Goal: Task Accomplishment & Management: Manage account settings

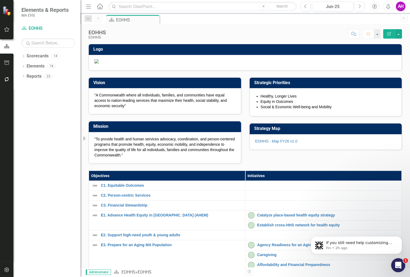
click at [394, 262] on div "Open Intercom Messenger" at bounding box center [398, 265] width 18 height 18
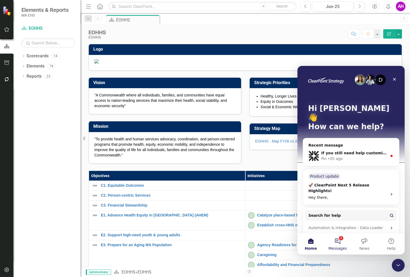
click at [339, 239] on button "1 Messages" at bounding box center [337, 243] width 27 height 21
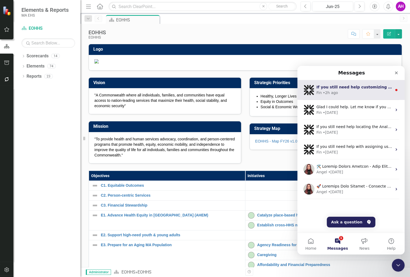
click at [339, 90] on div "Fin • 2h ago" at bounding box center [355, 93] width 76 height 6
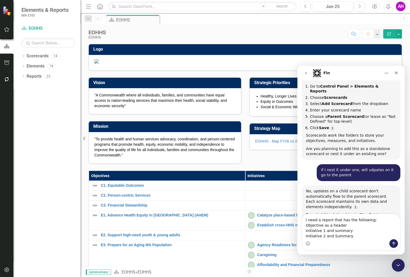
scroll to position [1371, 0]
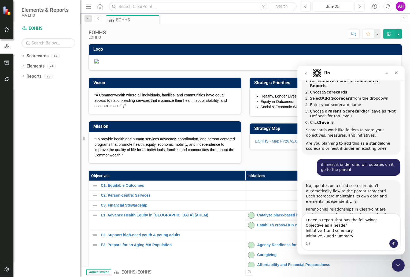
click at [323, 220] on textarea "I need a report that has the following: Objective as a header Initiative 1 and …" at bounding box center [351, 226] width 98 height 25
click at [310, 236] on textarea "I need a report that has the following: Objective 1 as a header Initiative 1 an…" at bounding box center [351, 226] width 98 height 25
click at [351, 220] on textarea "I need a report that has the following: Objective 1 as a header Initiative 1 an…" at bounding box center [351, 224] width 98 height 31
click at [352, 233] on textarea "I need a report that has the following: Objective 1 as a header (row) Initiativ…" at bounding box center [351, 224] width 98 height 31
click at [350, 237] on textarea "I need a report that has the following: Objective 1 as a header (row) Initiativ…" at bounding box center [351, 224] width 98 height 31
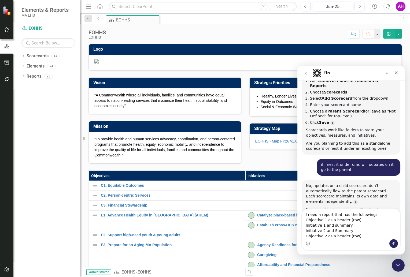
scroll to position [1377, 0]
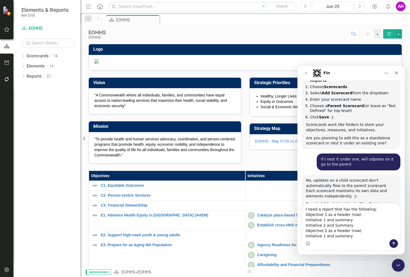
click at [323, 236] on textarea "I need a report that has the following: Objective 1 as a header (row) Initiativ…" at bounding box center [351, 222] width 98 height 36
type textarea "I need a report that has the following: Objective 1 as a header (row) Initiativ…"
click at [393, 246] on icon "Send a message…" at bounding box center [394, 244] width 4 height 4
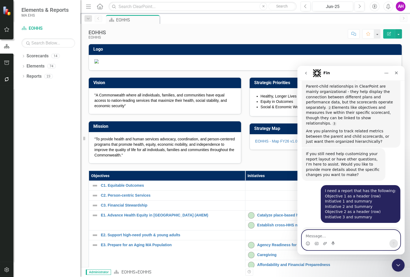
scroll to position [1499, 0]
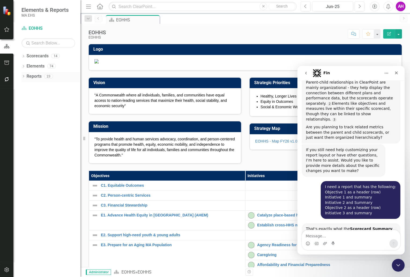
click at [32, 74] on link "Reports" at bounding box center [34, 77] width 15 height 6
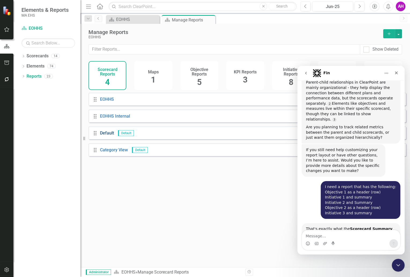
click at [109, 136] on link "Default" at bounding box center [107, 133] width 14 height 5
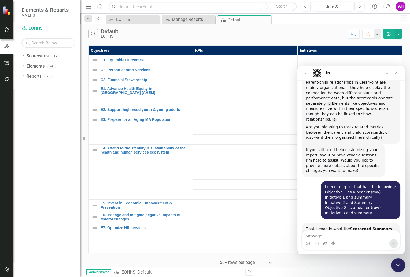
click at [398, 268] on icon "Close Intercom Messenger" at bounding box center [397, 265] width 6 height 6
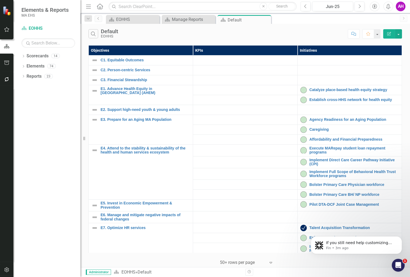
scroll to position [1537, 0]
click at [8, 271] on icon "button" at bounding box center [7, 270] width 6 height 4
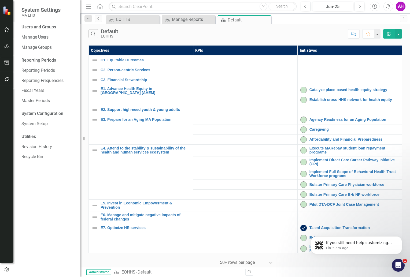
click at [43, 113] on div "System Configuration" at bounding box center [48, 114] width 54 height 6
click at [41, 125] on link "System Setup" at bounding box center [48, 124] width 54 height 6
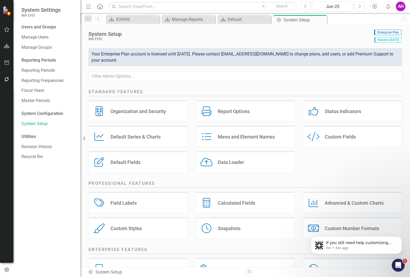
click at [223, 109] on div "Report Options" at bounding box center [234, 111] width 32 height 6
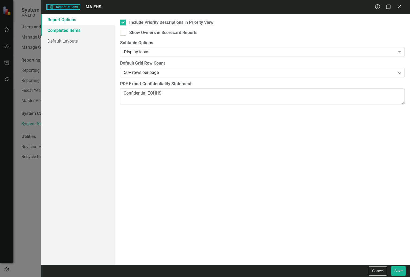
click at [67, 32] on link "Completed Items" at bounding box center [78, 30] width 74 height 11
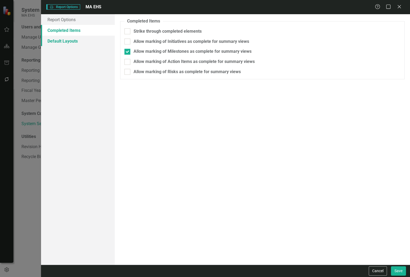
click at [67, 42] on link "Default Layouts" at bounding box center [78, 41] width 74 height 11
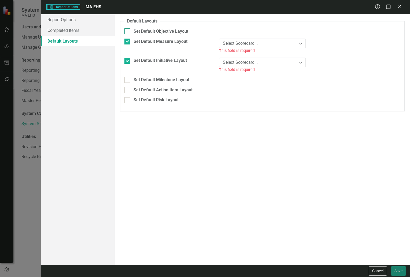
click at [127, 32] on input "Set Default Objective Layout" at bounding box center [126, 29] width 3 height 3
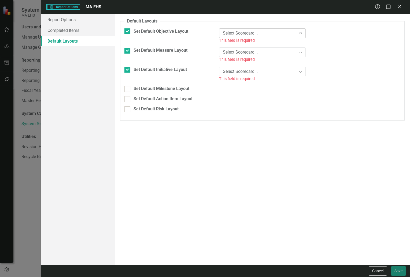
click at [302, 34] on icon "Expand" at bounding box center [300, 33] width 5 height 4
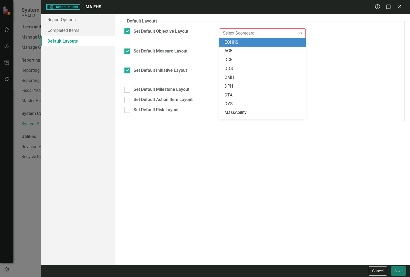
click at [241, 43] on div "EOHHS" at bounding box center [264, 42] width 78 height 6
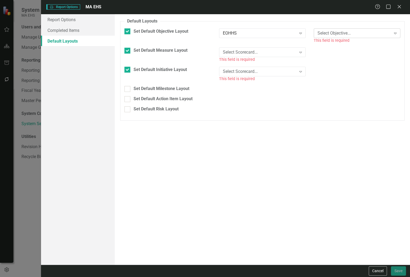
click at [395, 32] on icon "Expand" at bounding box center [395, 33] width 5 height 4
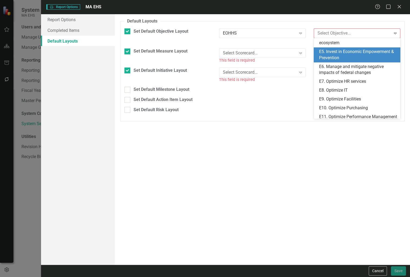
scroll to position [82, 0]
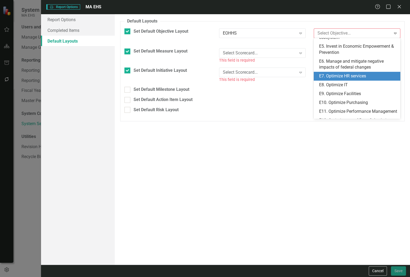
click at [360, 79] on div "E7. Optimize HR services" at bounding box center [358, 76] width 78 height 6
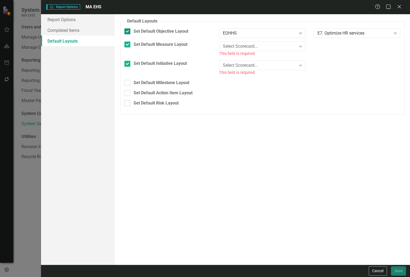
click at [129, 31] on div at bounding box center [128, 31] width 6 height 6
click at [128, 31] on input "Set Default Objective Layout" at bounding box center [126, 29] width 3 height 3
checkbox input "false"
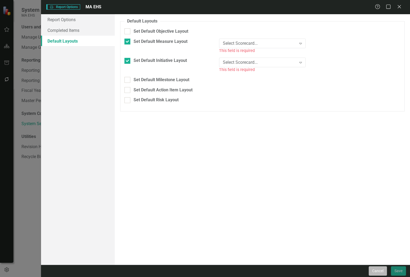
click at [380, 272] on button "Cancel" at bounding box center [378, 271] width 18 height 9
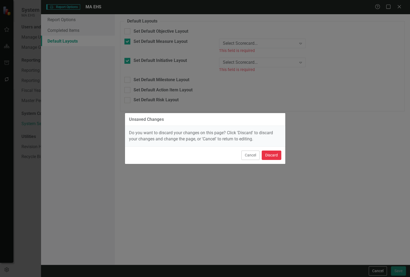
click at [270, 154] on button "Discard" at bounding box center [272, 155] width 20 height 9
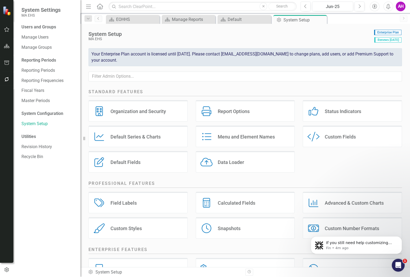
scroll to position [44, 0]
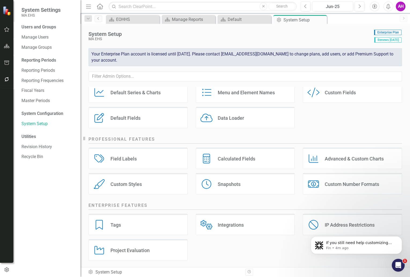
click at [137, 184] on div "Custom Styles" at bounding box center [126, 184] width 31 height 6
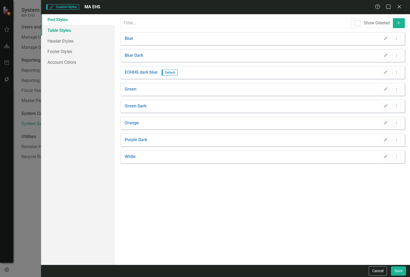
click at [67, 33] on link "Table Styles" at bounding box center [78, 30] width 74 height 11
click at [388, 72] on icon "Edit" at bounding box center [386, 72] width 4 height 3
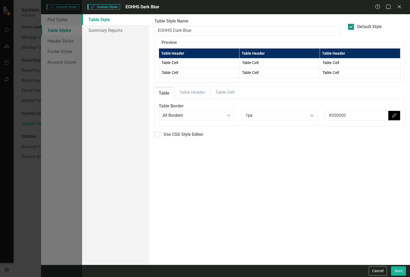
click at [352, 29] on div at bounding box center [351, 27] width 6 height 6
click at [352, 27] on input "Default Style" at bounding box center [349, 25] width 3 height 3
click at [352, 28] on div at bounding box center [351, 27] width 6 height 6
click at [352, 27] on input "Default Style" at bounding box center [349, 25] width 3 height 3
checkbox input "true"
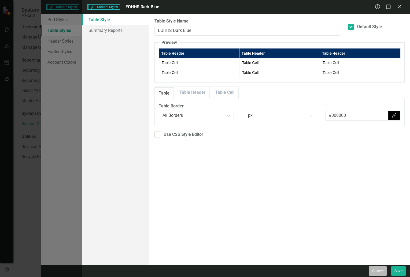
click at [382, 274] on button "Cancel" at bounding box center [378, 271] width 18 height 9
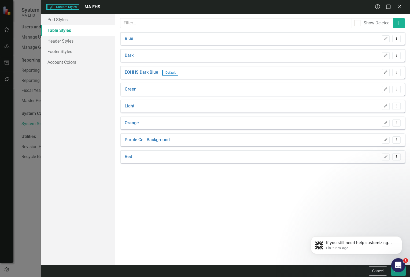
click at [401, 265] on div "Open Intercom Messenger" at bounding box center [398, 265] width 18 height 18
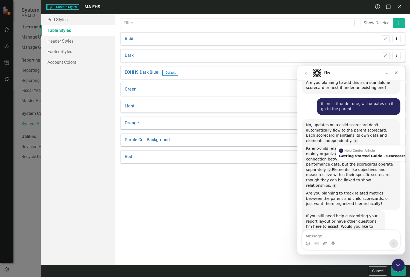
scroll to position [1546, 0]
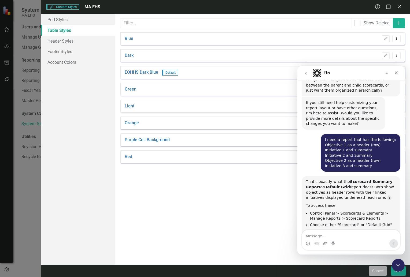
click at [375, 272] on button "Cancel" at bounding box center [378, 271] width 18 height 9
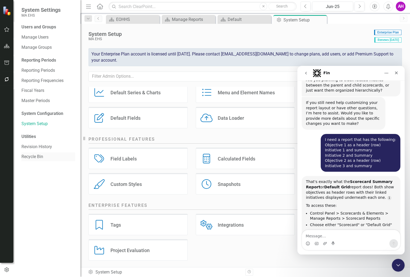
click at [30, 159] on link "Recycle Bin" at bounding box center [48, 157] width 54 height 6
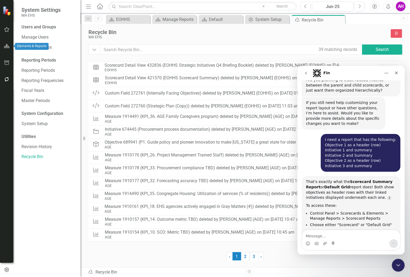
click at [6, 45] on icon "button" at bounding box center [7, 46] width 6 height 4
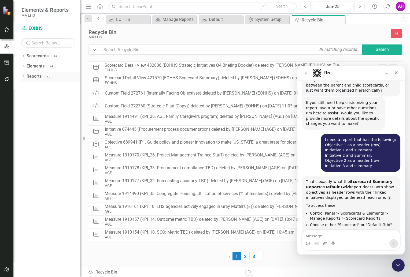
click at [30, 74] on link "Reports" at bounding box center [34, 77] width 15 height 6
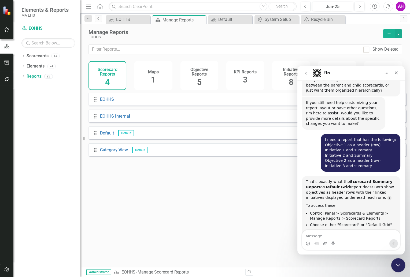
click at [399, 258] on div "Close Intercom Messenger" at bounding box center [397, 264] width 13 height 13
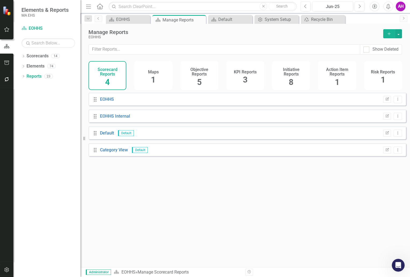
click at [283, 86] on div "Initiative Reports 8" at bounding box center [291, 75] width 38 height 29
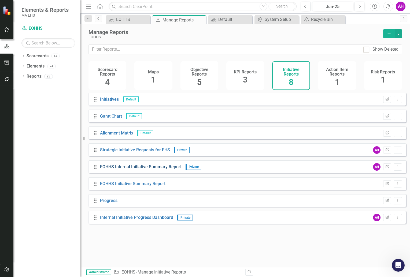
click at [122, 170] on link "EOHHS Internal Initiative Summary Report" at bounding box center [141, 166] width 82 height 5
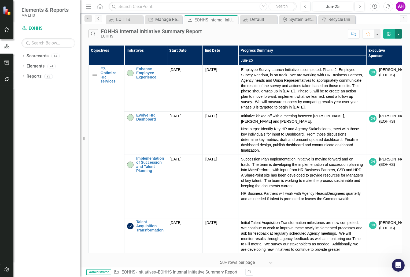
click at [398, 35] on button "button" at bounding box center [398, 33] width 7 height 9
click at [383, 53] on link "PDF Export to PDF" at bounding box center [381, 54] width 42 height 10
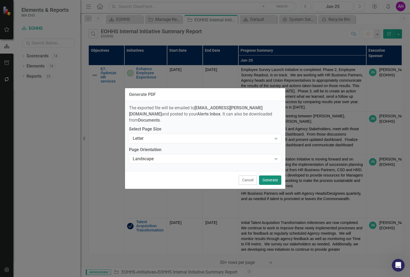
click at [272, 176] on button "Generate" at bounding box center [270, 180] width 22 height 9
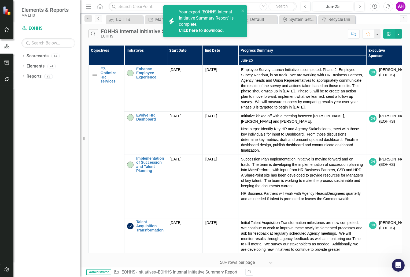
click at [211, 32] on link "Click here to download." at bounding box center [201, 30] width 45 height 5
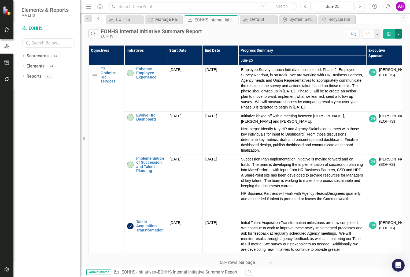
click at [400, 35] on button "button" at bounding box center [398, 33] width 7 height 9
click at [388, 64] on link "Excel Export to Excel" at bounding box center [381, 64] width 42 height 10
click at [400, 35] on button "button" at bounding box center [398, 33] width 7 height 9
click at [385, 62] on link "Excel Export to Excel" at bounding box center [381, 64] width 42 height 10
click at [21, 56] on icon "Dropdown" at bounding box center [23, 56] width 4 height 3
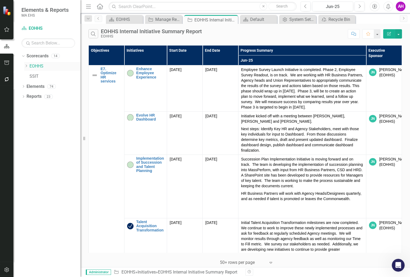
click at [25, 66] on icon "Dropdown" at bounding box center [26, 65] width 4 height 3
click at [38, 64] on link "EOHHS" at bounding box center [55, 66] width 51 height 6
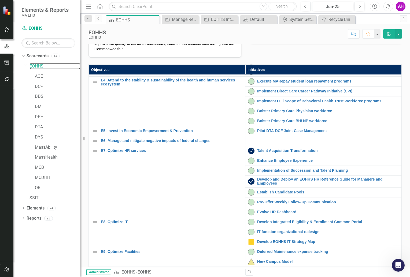
scroll to position [145, 0]
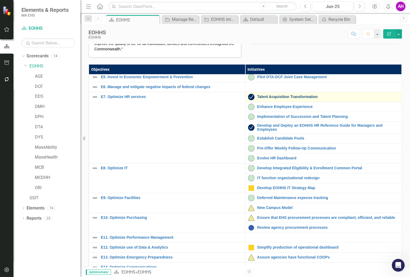
click at [274, 99] on link "Talent Acquisition Transformation" at bounding box center [328, 97] width 142 height 4
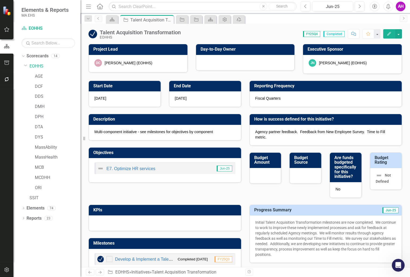
checkbox input "true"
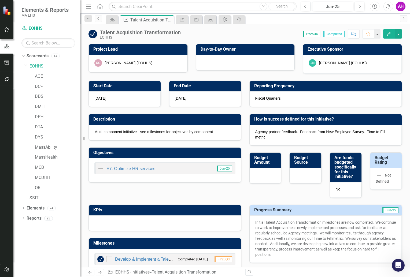
checkbox input "true"
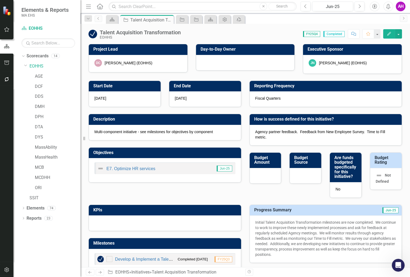
checkbox input "true"
click at [400, 34] on button "button" at bounding box center [398, 33] width 7 height 9
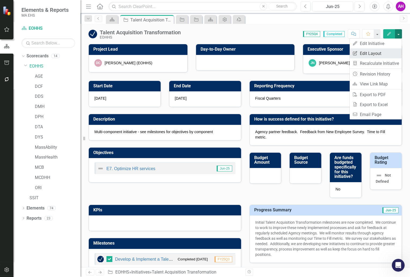
click at [366, 53] on link "Edit Report Edit Layout" at bounding box center [376, 54] width 52 height 10
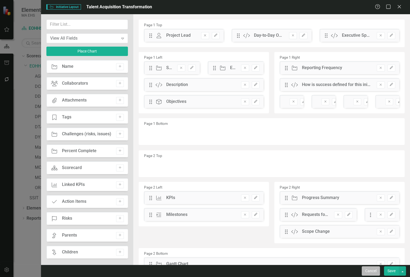
click at [370, 270] on button "Cancel" at bounding box center [371, 271] width 18 height 9
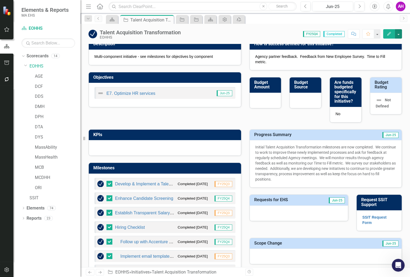
scroll to position [75, 0]
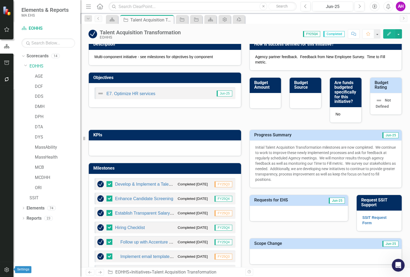
click at [6, 269] on icon "button" at bounding box center [7, 270] width 6 height 4
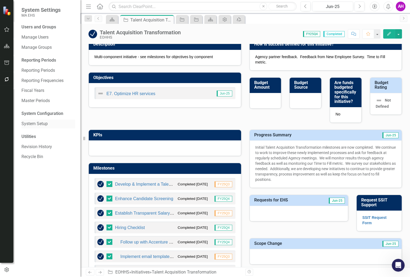
click at [34, 122] on link "System Setup" at bounding box center [48, 124] width 54 height 6
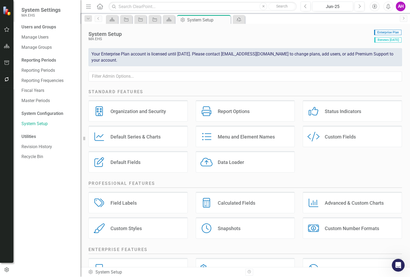
click at [330, 139] on div "Custom Fields" at bounding box center [340, 137] width 31 height 6
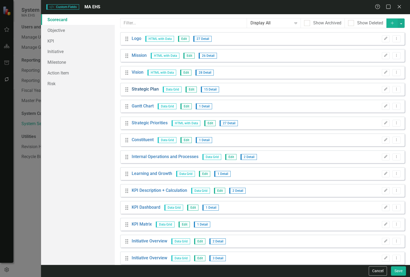
click at [149, 89] on link "Strategic Plan" at bounding box center [145, 89] width 27 height 6
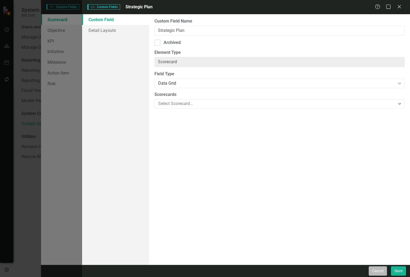
click at [374, 275] on button "Cancel" at bounding box center [378, 271] width 18 height 9
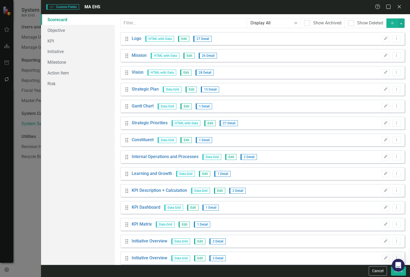
click at [389, 25] on button "Add" at bounding box center [393, 23] width 12 height 9
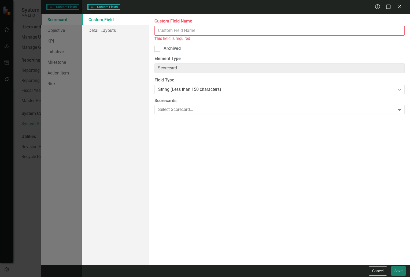
click at [192, 31] on input "Custom Field Name" at bounding box center [280, 31] width 250 height 10
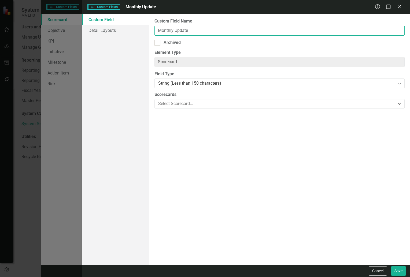
type input "Monthly Update"
click at [171, 84] on div "String (Less than 150 characters)" at bounding box center [276, 83] width 237 height 6
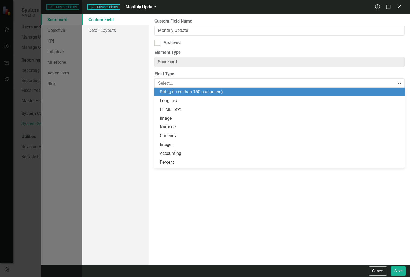
click at [164, 91] on div "String (Less than 150 characters)" at bounding box center [281, 92] width 242 height 6
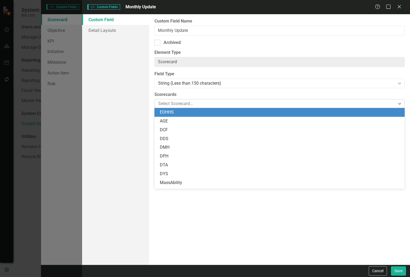
click at [165, 106] on div at bounding box center [275, 103] width 239 height 7
click at [164, 115] on div "EOHHS" at bounding box center [281, 112] width 242 height 6
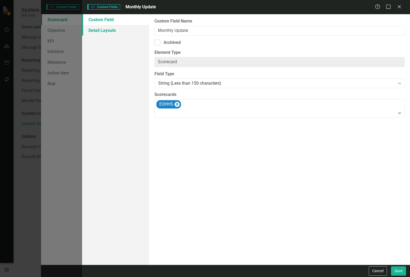
click at [108, 28] on link "Detail Layouts" at bounding box center [115, 30] width 67 height 11
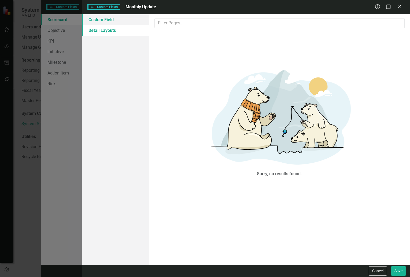
click at [107, 20] on link "Custom Field" at bounding box center [115, 19] width 67 height 11
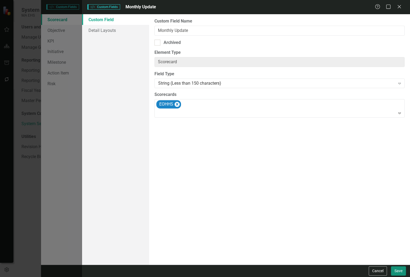
click at [399, 268] on button "Save" at bounding box center [398, 271] width 15 height 9
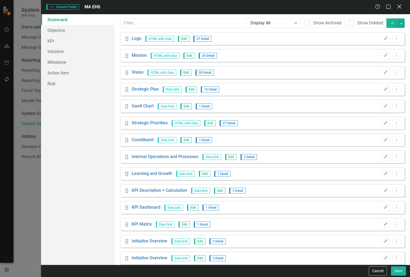
click at [401, 6] on icon "Close" at bounding box center [399, 6] width 7 height 5
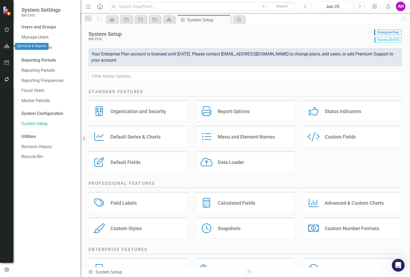
click at [4, 46] on icon "button" at bounding box center [7, 46] width 6 height 4
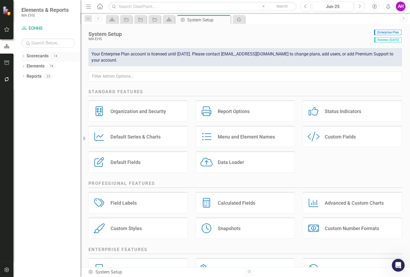
click at [24, 52] on div "Dropdown Scorecards 14" at bounding box center [50, 57] width 59 height 10
click at [24, 56] on icon "Dropdown" at bounding box center [23, 56] width 4 height 3
click at [32, 65] on link "EOHHS" at bounding box center [55, 66] width 51 height 6
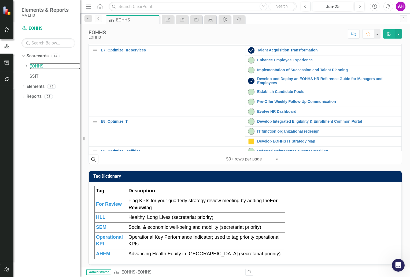
scroll to position [69, 0]
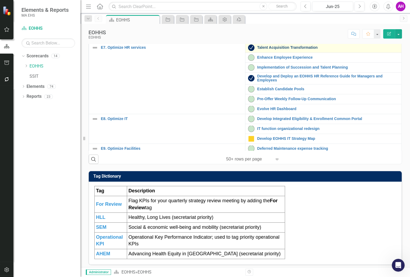
click at [264, 50] on link "Talent Acquisition Transformation" at bounding box center [328, 48] width 142 height 4
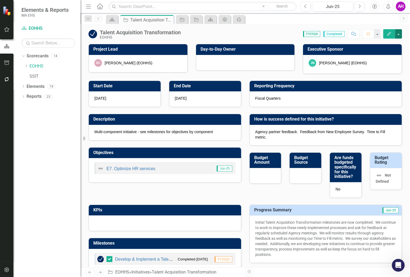
click at [399, 34] on button "button" at bounding box center [398, 33] width 7 height 9
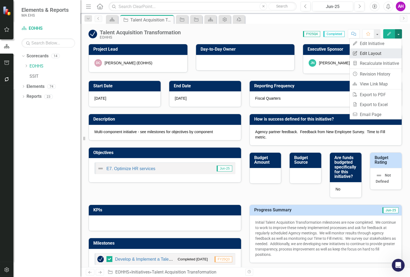
click at [372, 52] on link "Edit Report Edit Layout" at bounding box center [376, 54] width 52 height 10
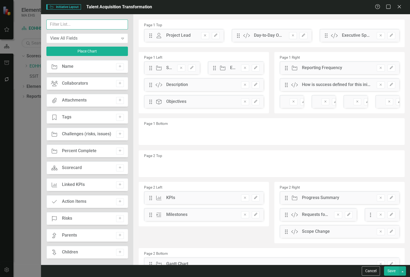
click at [76, 22] on input "text" at bounding box center [87, 25] width 82 height 10
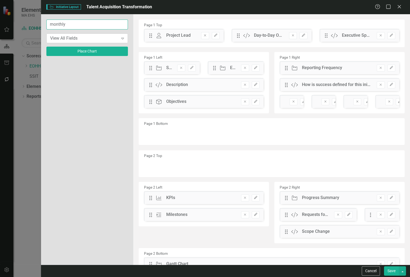
type input "monthly"
click at [123, 38] on icon "Expand" at bounding box center [122, 38] width 5 height 4
click at [377, 272] on button "Cancel" at bounding box center [371, 271] width 18 height 9
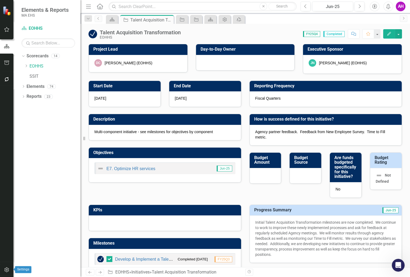
click at [6, 270] on icon "button" at bounding box center [7, 270] width 6 height 4
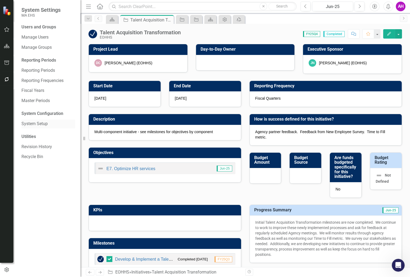
click at [35, 122] on link "System Setup" at bounding box center [48, 124] width 54 height 6
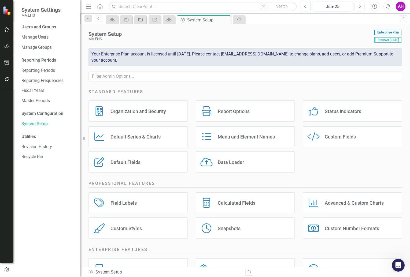
click at [334, 138] on div "Custom Fields" at bounding box center [340, 137] width 31 height 6
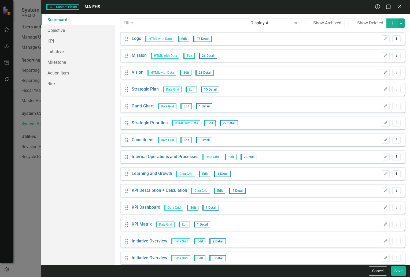
scroll to position [159, 0]
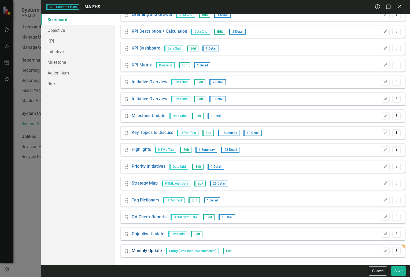
click at [152, 250] on link "Monthly Update" at bounding box center [147, 251] width 30 height 6
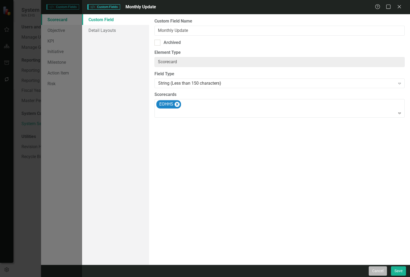
click at [377, 271] on button "Cancel" at bounding box center [378, 271] width 18 height 9
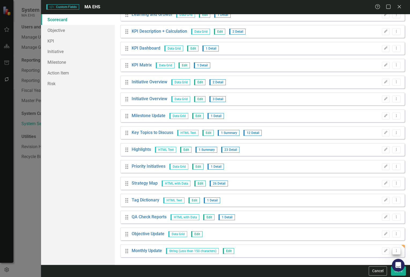
click at [394, 251] on icon "Dropdown Menu" at bounding box center [396, 250] width 5 height 3
click at [381, 245] on link "Trash Delete Custom Field" at bounding box center [368, 242] width 57 height 10
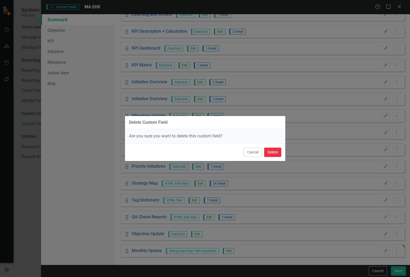
click at [270, 154] on button "Delete" at bounding box center [272, 152] width 17 height 9
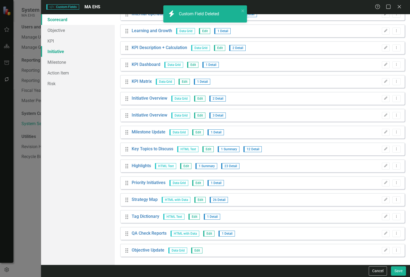
scroll to position [142, 0]
click at [65, 53] on link "Initiative" at bounding box center [78, 51] width 74 height 11
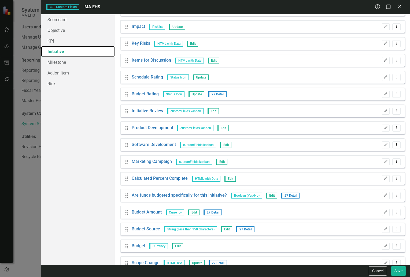
scroll to position [0, 0]
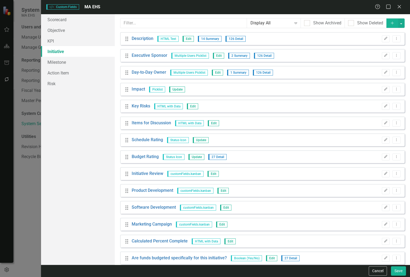
click at [390, 25] on button "Add" at bounding box center [393, 23] width 12 height 9
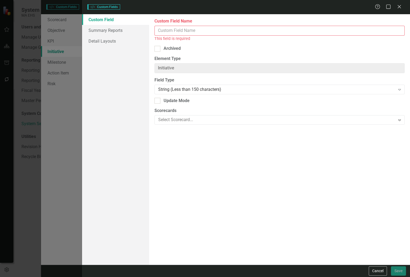
click at [185, 28] on input "Custom Field Name" at bounding box center [280, 31] width 250 height 10
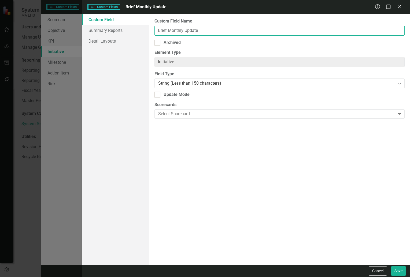
click at [185, 32] on input "Brief Monthly Update" at bounding box center [280, 31] width 250 height 10
type input "Monthly Snapshot"
click at [159, 96] on div at bounding box center [158, 95] width 6 height 6
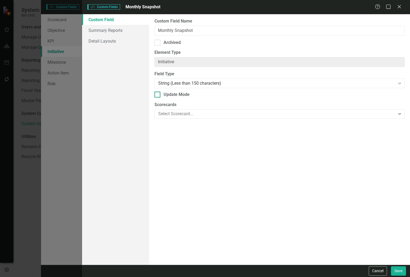
click at [158, 95] on input "Update Mode" at bounding box center [156, 93] width 3 height 3
checkbox input "true"
click at [176, 113] on div at bounding box center [275, 114] width 239 height 7
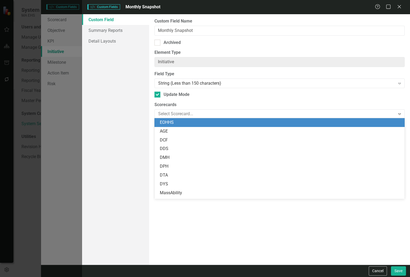
click at [169, 125] on div "EOHHS" at bounding box center [281, 123] width 242 height 6
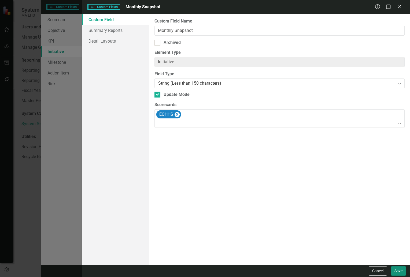
click at [400, 271] on button "Save" at bounding box center [398, 271] width 15 height 9
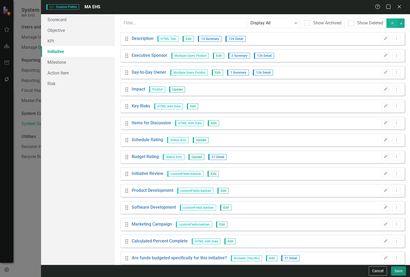
click at [402, 272] on button "Save" at bounding box center [398, 271] width 15 height 9
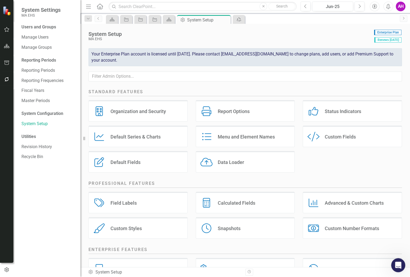
click at [398, 263] on icon "Open Intercom Messenger" at bounding box center [397, 265] width 9 height 9
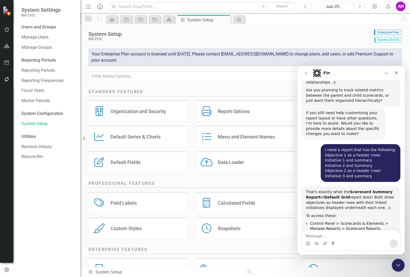
scroll to position [1537, 0]
click at [317, 234] on textarea "Message…" at bounding box center [351, 234] width 98 height 9
type textarea "what does update field mean"
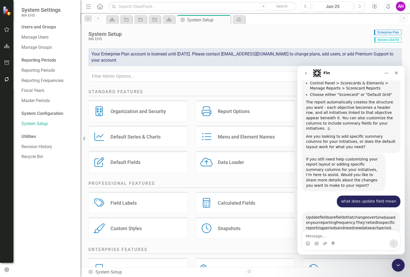
scroll to position [1682, 0]
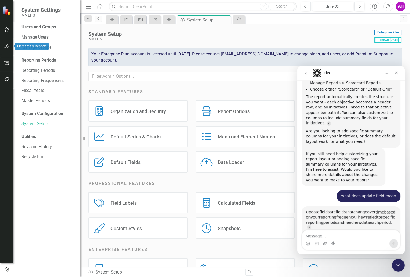
click at [5, 47] on icon "button" at bounding box center [7, 46] width 6 height 4
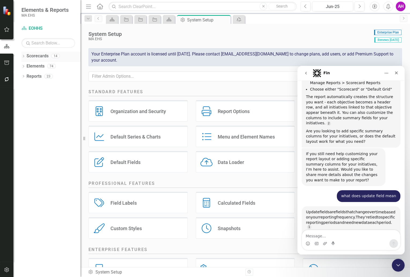
click at [23, 55] on icon "Dropdown" at bounding box center [23, 56] width 4 height 3
click at [27, 64] on div "Dropdown" at bounding box center [26, 66] width 4 height 5
click at [34, 66] on link "EOHHS" at bounding box center [55, 66] width 51 height 6
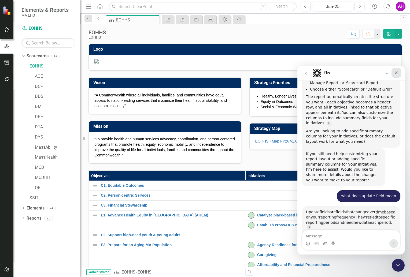
click at [394, 75] on div "Close" at bounding box center [397, 73] width 10 height 10
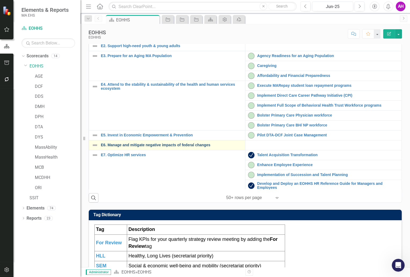
scroll to position [190, 0]
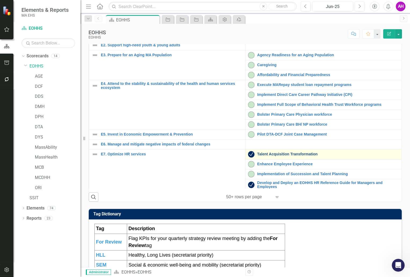
click at [276, 156] on link "Talent Acquisition Transformation" at bounding box center [328, 154] width 142 height 4
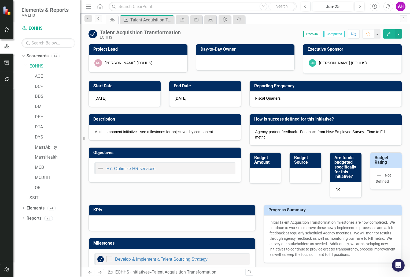
checkbox input "true"
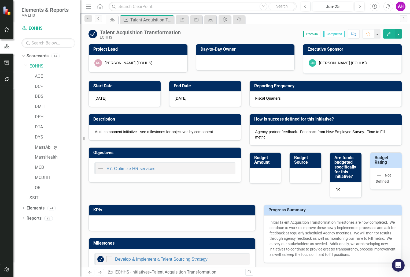
checkbox input "true"
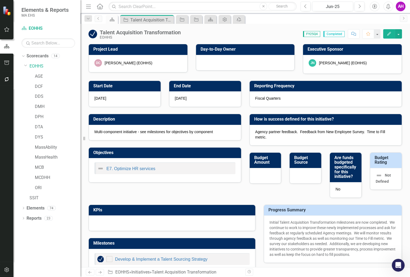
checkbox input "true"
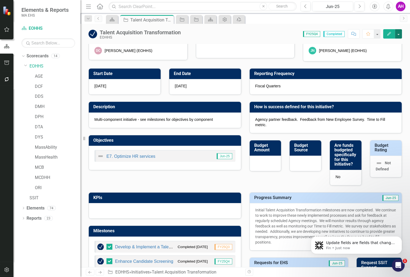
click at [399, 34] on button "button" at bounding box center [398, 33] width 7 height 9
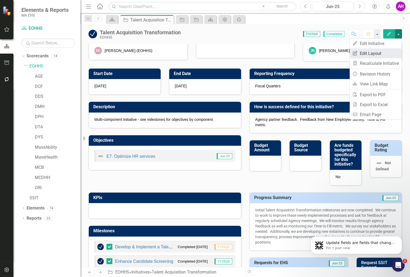
click at [374, 50] on link "Edit Report Edit Layout" at bounding box center [376, 54] width 52 height 10
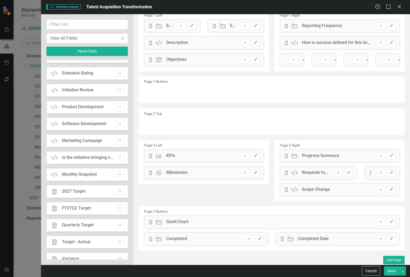
scroll to position [498, 0]
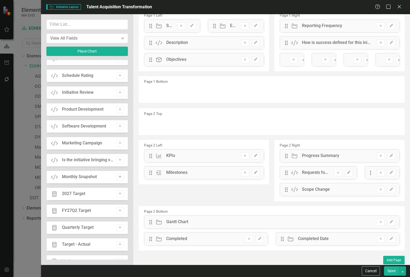
click at [119, 176] on icon "Add" at bounding box center [120, 176] width 4 height 3
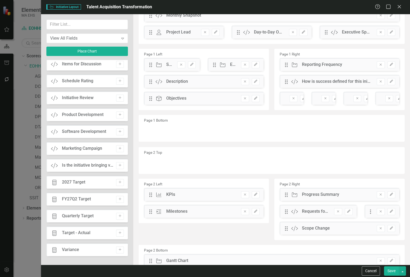
scroll to position [0, 0]
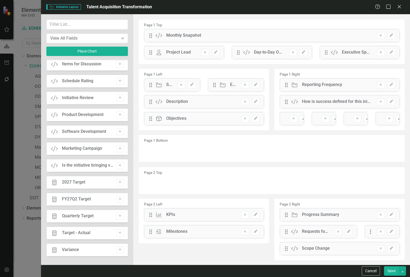
drag, startPoint x: 178, startPoint y: 36, endPoint x: 187, endPoint y: 42, distance: 10.4
click at [187, 42] on div "Drag Custom Monthly Snapshot Remove Edit" at bounding box center [271, 35] width 255 height 13
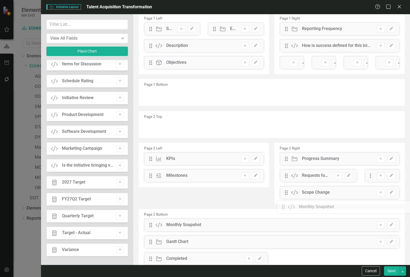
scroll to position [43, 0]
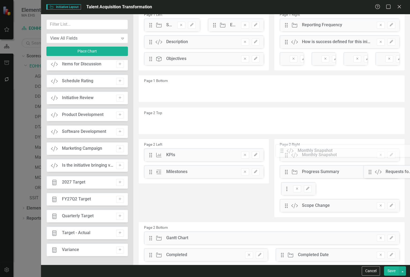
drag, startPoint x: 149, startPoint y: 36, endPoint x: 285, endPoint y: 151, distance: 178.0
click at [388, 270] on button "Save" at bounding box center [391, 271] width 15 height 9
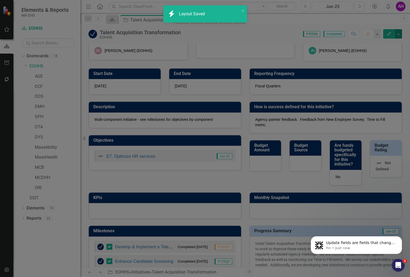
checkbox input "false"
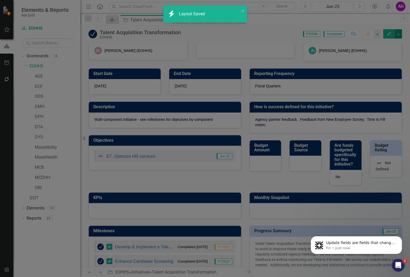
checkbox input "false"
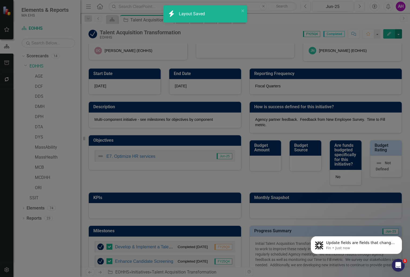
checkbox input "false"
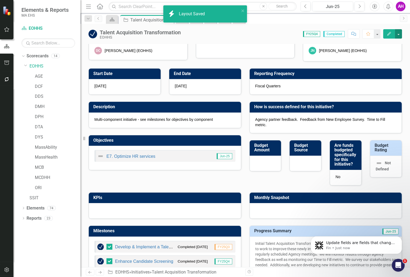
checkbox input "true"
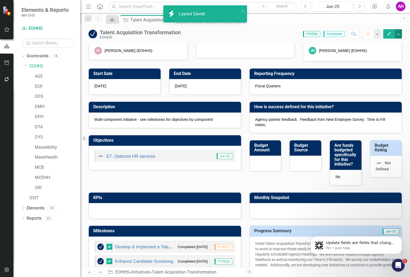
checkbox input "true"
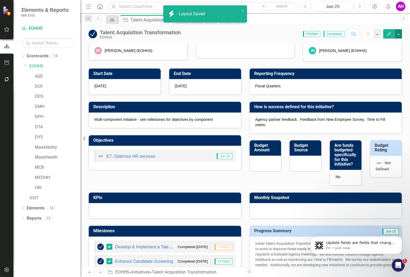
checkbox input "true"
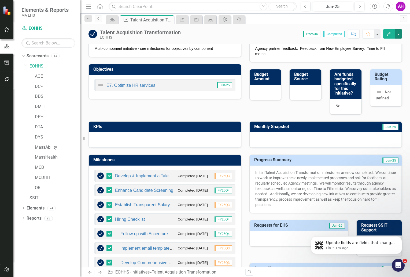
scroll to position [84, 0]
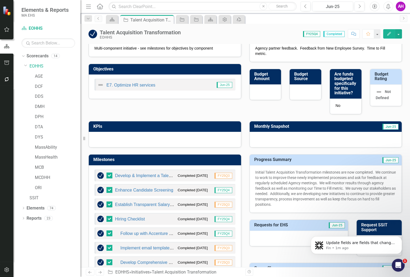
click at [267, 138] on div at bounding box center [326, 140] width 152 height 16
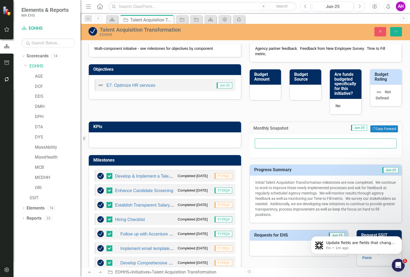
click at [266, 141] on input "text" at bounding box center [326, 144] width 142 height 10
type input "kjfaakdsjflakjaklsdjflkadjslfkjldkjaflkadsjlfjasdlkjflasdkjfladksjflkjsdalfkjas…"
click at [262, 140] on input "kjfaakdsjflakjaklsdjflkadjslfkjldkjaflkadsjlfjasdlkjflasdkjfladksjflkjsdalfkjas…" at bounding box center [326, 144] width 142 height 10
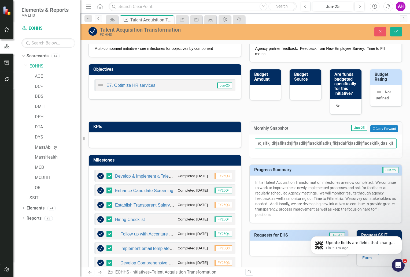
click at [262, 140] on input "kjfaakdsjflakjaklsdjflkadjslfkjldkjaflkadsjlfjasdlkjflasdkjfladksjflkjsdalfkjas…" at bounding box center [326, 144] width 142 height 10
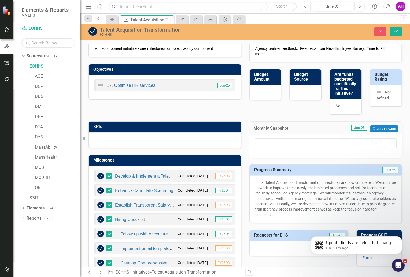
click at [210, 106] on div "Start Date 10/1/24 End Date 7/31/25 Description Multi-component initiative - se…" at bounding box center [246, 53] width 322 height 124
click at [210, 105] on div "Start Date 10/1/24 End Date 7/31/25 Description Multi-component initiative - se…" at bounding box center [246, 53] width 322 height 124
click at [395, 33] on icon "Save" at bounding box center [396, 32] width 5 height 4
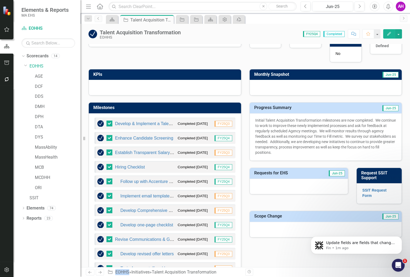
scroll to position [134, 0]
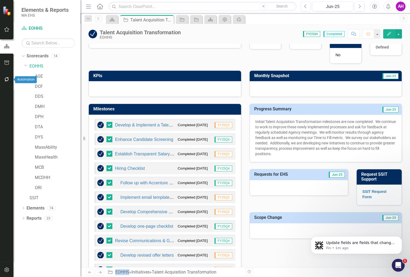
click at [6, 78] on icon "button" at bounding box center [7, 79] width 6 height 4
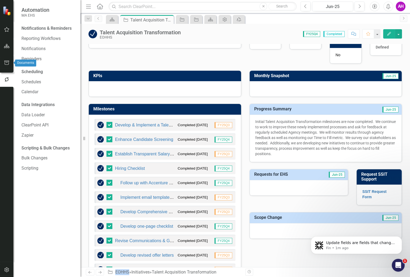
click at [6, 63] on icon "button" at bounding box center [7, 63] width 6 height 4
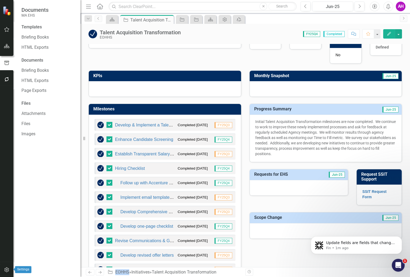
click at [4, 269] on icon "button" at bounding box center [6, 270] width 5 height 5
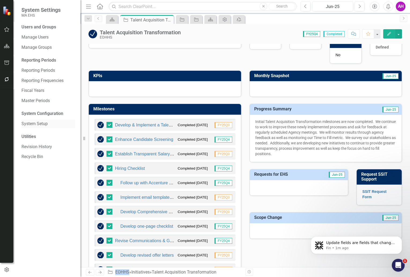
click at [41, 125] on link "System Setup" at bounding box center [48, 124] width 54 height 6
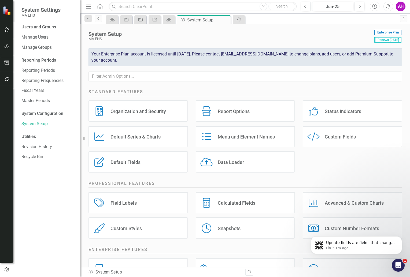
click at [147, 160] on div "Default Fields Default Fields" at bounding box center [138, 161] width 99 height 21
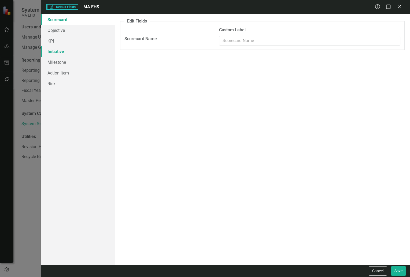
click at [60, 53] on link "Initiative" at bounding box center [78, 51] width 74 height 11
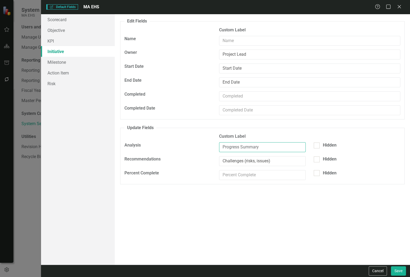
click at [230, 148] on input "Progress Summary" at bounding box center [262, 147] width 87 height 10
click at [223, 146] on input "Progress Summary" at bounding box center [262, 147] width 87 height 10
type input "Quarterly Progress Summary"
click at [402, 271] on button "Save" at bounding box center [398, 271] width 15 height 9
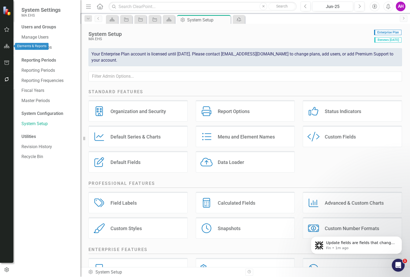
click at [8, 44] on icon "button" at bounding box center [7, 46] width 6 height 4
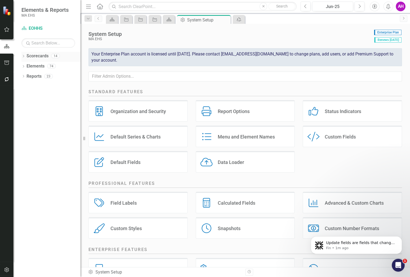
click at [24, 55] on icon "Dropdown" at bounding box center [23, 56] width 4 height 3
click at [33, 65] on link "EOHHS" at bounding box center [55, 66] width 51 height 6
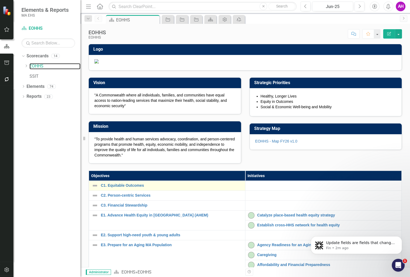
scroll to position [95, 0]
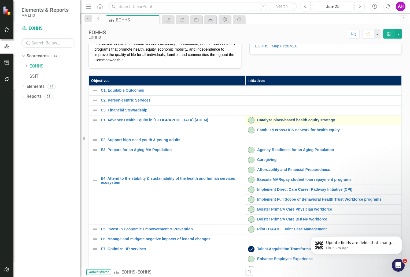
click at [278, 122] on link "Catalyze place-based health equity strategy" at bounding box center [328, 120] width 142 height 4
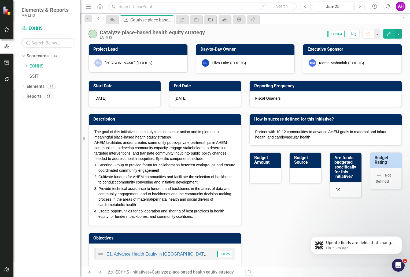
checkbox input "true"
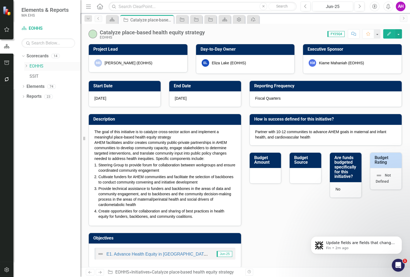
click at [25, 65] on icon "Dropdown" at bounding box center [26, 65] width 4 height 3
click at [41, 63] on link "EOHHS" at bounding box center [55, 66] width 51 height 6
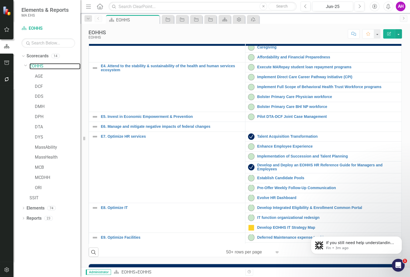
scroll to position [120, 0]
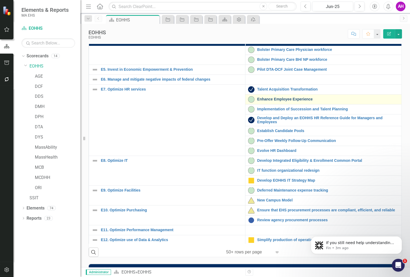
click at [298, 101] on link "Enhance Employee Experience" at bounding box center [328, 99] width 142 height 4
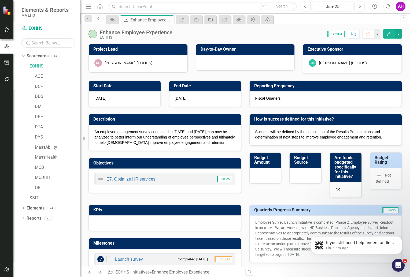
checkbox input "true"
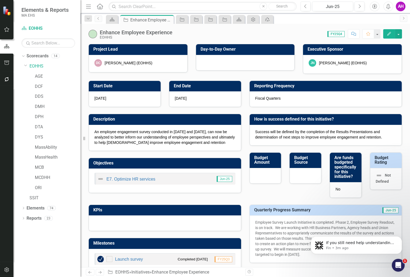
checkbox input "true"
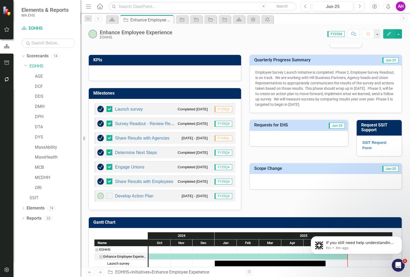
scroll to position [151, 0]
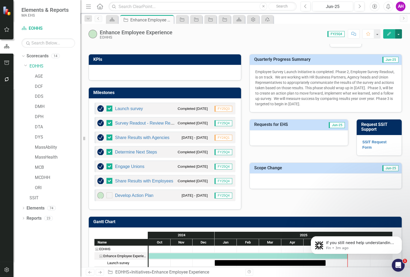
click at [397, 35] on button "button" at bounding box center [398, 33] width 7 height 9
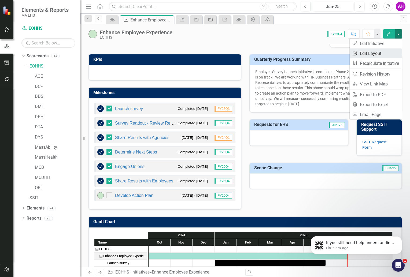
click at [371, 53] on link "Edit Report Edit Layout" at bounding box center [376, 54] width 52 height 10
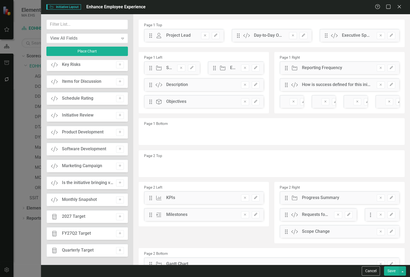
scroll to position [476, 0]
click at [118, 197] on icon "Add" at bounding box center [120, 198] width 4 height 3
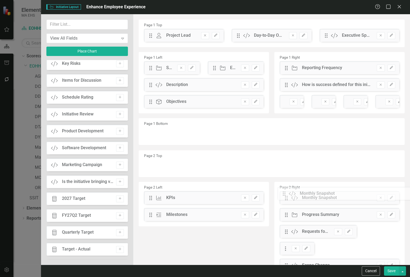
drag, startPoint x: 149, startPoint y: 35, endPoint x: 286, endPoint y: 193, distance: 210.0
click at [396, 272] on button "Save" at bounding box center [391, 271] width 15 height 9
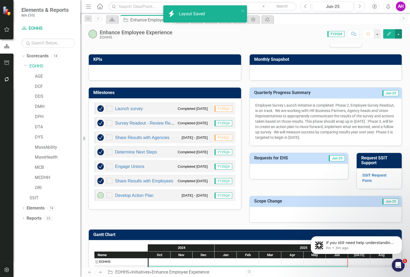
checkbox input "false"
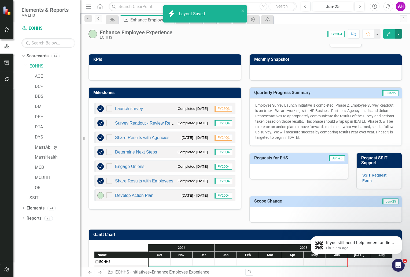
checkbox input "false"
checkbox input "true"
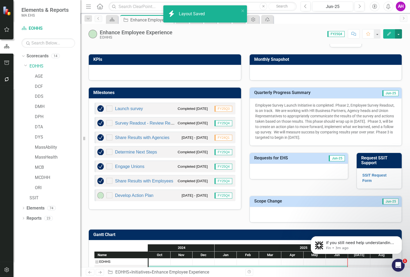
checkbox input "true"
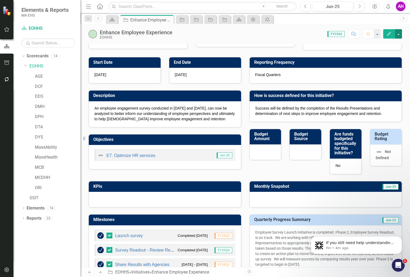
scroll to position [0, 0]
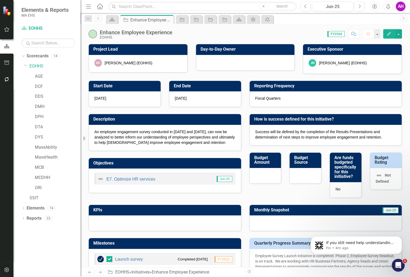
click at [298, 101] on div "Fiscal Quarters" at bounding box center [326, 99] width 152 height 16
click at [338, 35] on span "FY25Q4" at bounding box center [336, 34] width 17 height 6
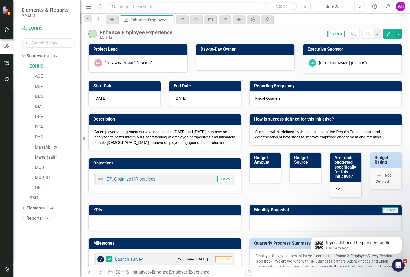
click at [350, 14] on div "Dropdown Search Scorecard EOHHS Close Initiative Enhance Employee Experience Pi…" at bounding box center [245, 18] width 330 height 11
click at [400, 34] on button "button" at bounding box center [398, 33] width 7 height 9
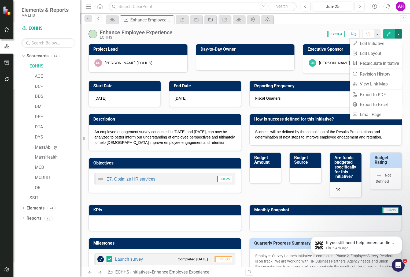
click at [337, 34] on span "FY25Q4" at bounding box center [336, 34] width 17 height 6
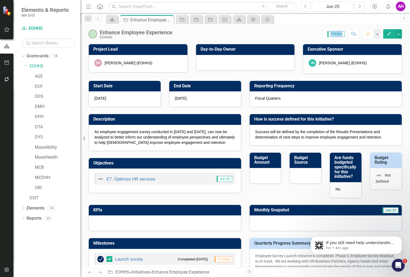
click at [337, 34] on span "FY25Q4" at bounding box center [336, 34] width 17 height 6
click at [380, 34] on button "button" at bounding box center [377, 33] width 7 height 9
click at [400, 33] on button "button" at bounding box center [398, 33] width 7 height 9
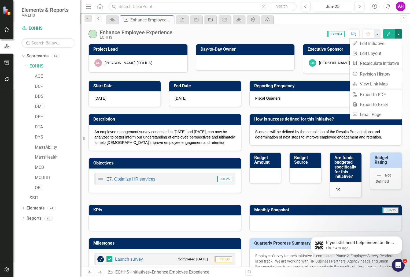
click at [297, 29] on div "Score: 0.00 FY25Q4 Completed Comment Favorite Edit" at bounding box center [288, 33] width 227 height 9
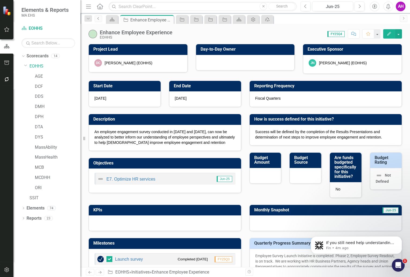
click at [100, 18] on icon "Previous" at bounding box center [98, 18] width 4 height 3
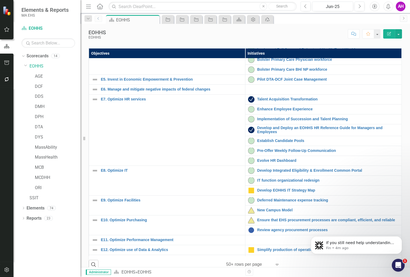
scroll to position [123, 0]
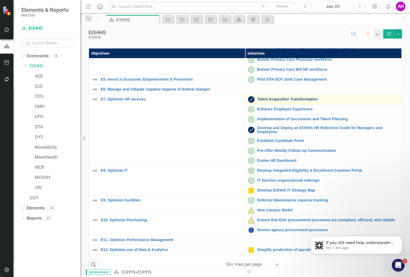
click at [268, 101] on link "Talent Acquisition Transformation" at bounding box center [328, 99] width 142 height 4
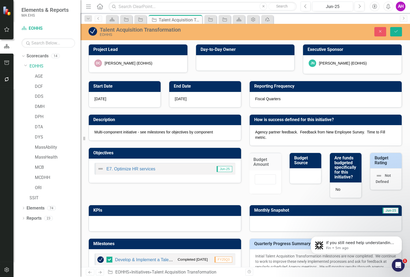
click at [278, 86] on h3 "Reporting Frequency" at bounding box center [326, 86] width 145 height 5
click at [398, 29] on button "Save" at bounding box center [396, 31] width 12 height 9
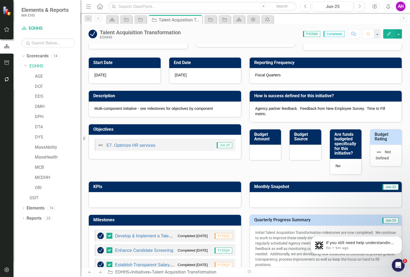
scroll to position [25, 0]
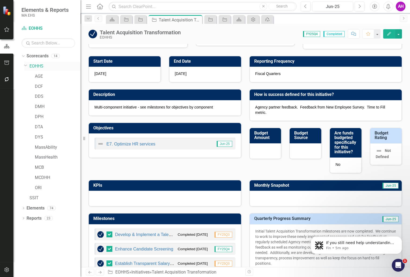
click at [36, 67] on link "EOHHS" at bounding box center [55, 66] width 51 height 6
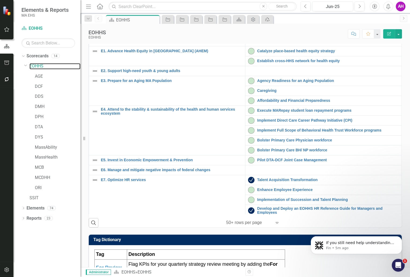
scroll to position [79, 0]
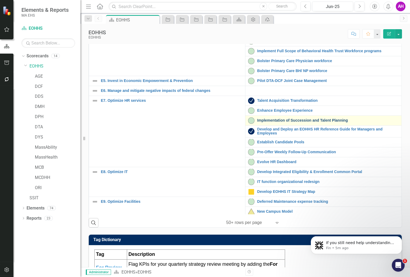
click at [276, 123] on link "Implementation of Succession and Talent Planning" at bounding box center [328, 121] width 142 height 4
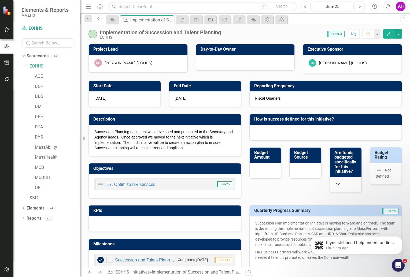
checkbox input "true"
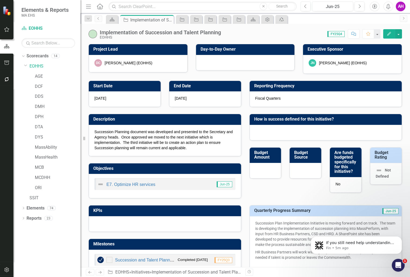
checkbox input "true"
click at [401, 35] on button "button" at bounding box center [398, 33] width 7 height 9
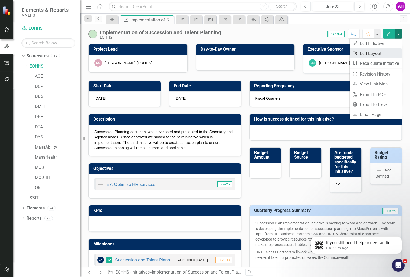
click at [372, 50] on link "Edit Report Edit Layout" at bounding box center [376, 54] width 52 height 10
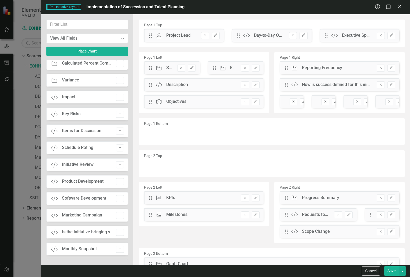
scroll to position [426, 0]
click at [117, 246] on button "Add" at bounding box center [120, 249] width 8 height 7
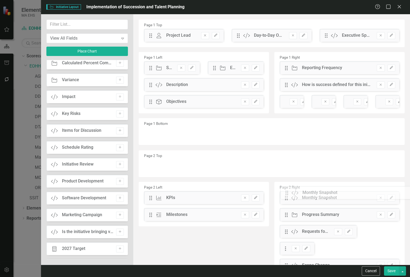
drag, startPoint x: 149, startPoint y: 36, endPoint x: 289, endPoint y: 193, distance: 211.0
click at [391, 273] on button "Save" at bounding box center [391, 271] width 15 height 9
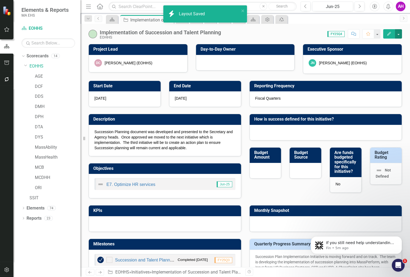
checkbox input "false"
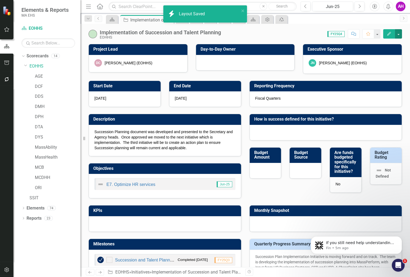
checkbox input "false"
checkbox input "true"
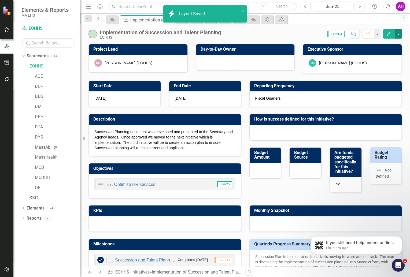
checkbox input "true"
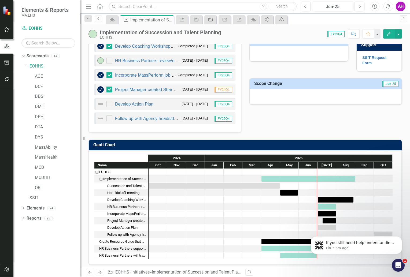
scroll to position [285, 0]
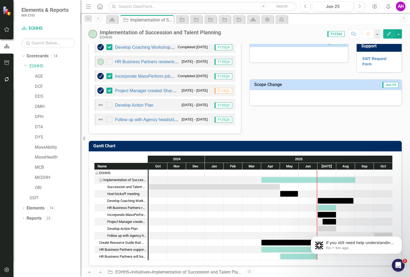
click at [101, 272] on icon "Next" at bounding box center [100, 272] width 5 height 3
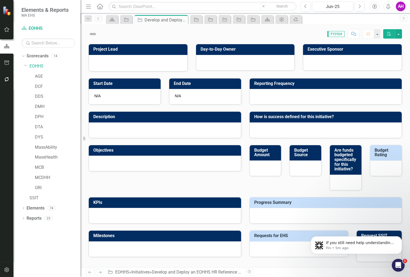
checkbox input "true"
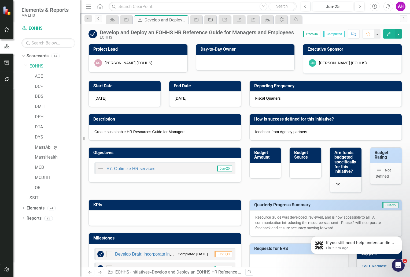
checkbox input "true"
click at [401, 32] on button "button" at bounding box center [398, 33] width 7 height 9
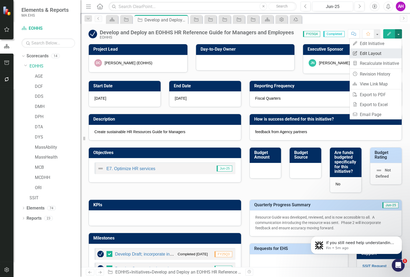
click at [372, 49] on link "Edit Report Edit Layout" at bounding box center [376, 54] width 52 height 10
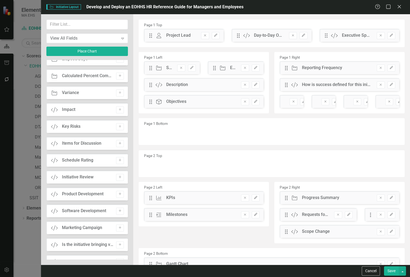
scroll to position [453, 0]
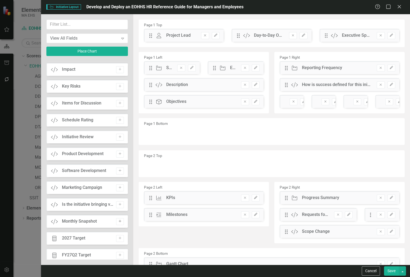
click at [116, 221] on button "Add" at bounding box center [120, 221] width 8 height 7
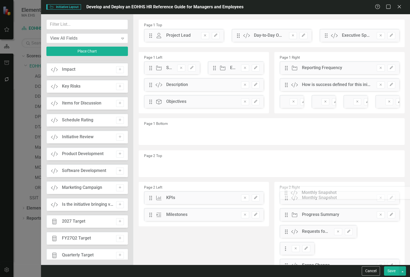
drag, startPoint x: 149, startPoint y: 36, endPoint x: 289, endPoint y: 194, distance: 210.4
click at [397, 268] on button "Save" at bounding box center [391, 271] width 15 height 9
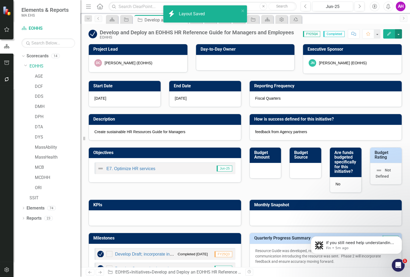
checkbox input "false"
checkbox input "true"
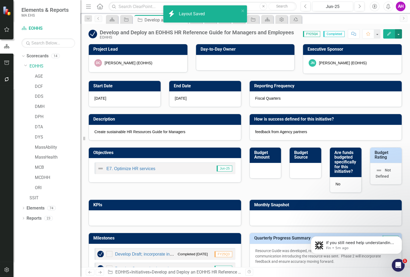
checkbox input "true"
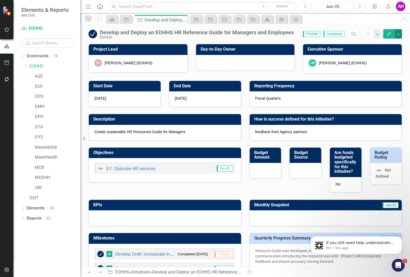
scroll to position [191, 0]
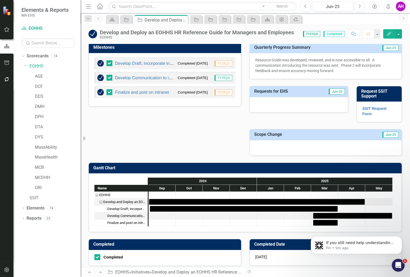
click at [100, 274] on icon at bounding box center [99, 273] width 3 height 3
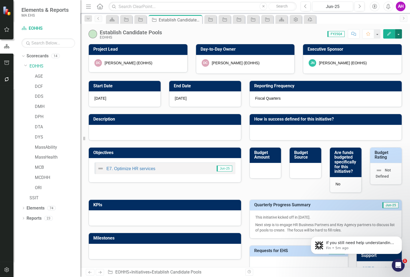
click at [400, 31] on button "button" at bounding box center [398, 33] width 7 height 9
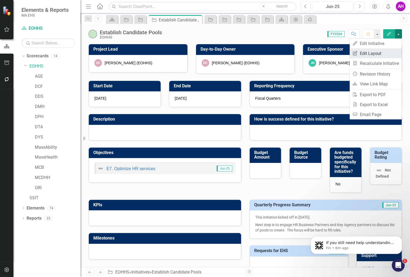
click at [367, 50] on link "Edit Report Edit Layout" at bounding box center [376, 54] width 52 height 10
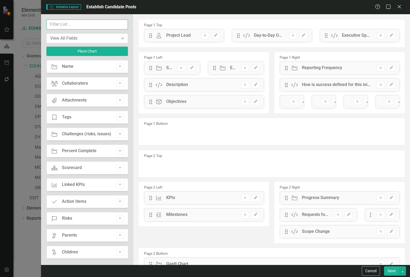
click at [86, 24] on input "text" at bounding box center [87, 25] width 82 height 10
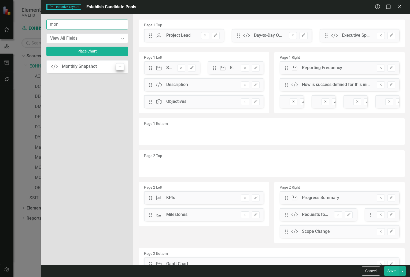
type input "mon"
click at [120, 66] on icon "button" at bounding box center [120, 66] width 3 height 3
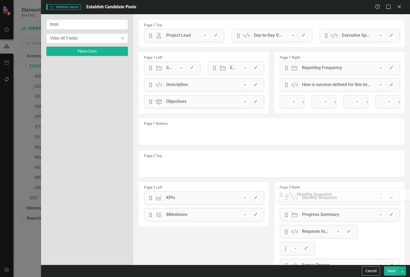
drag, startPoint x: 150, startPoint y: 34, endPoint x: 285, endPoint y: 194, distance: 208.7
click at [391, 272] on button "Save" at bounding box center [391, 271] width 15 height 9
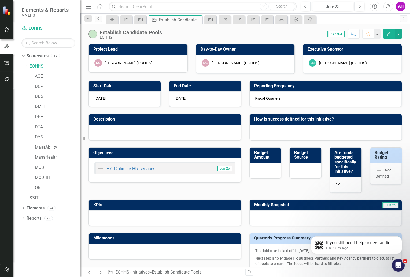
click at [98, 270] on link "Next" at bounding box center [100, 272] width 9 height 6
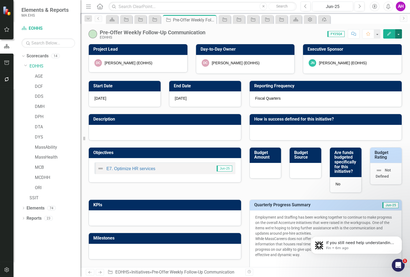
click at [399, 32] on button "button" at bounding box center [398, 33] width 7 height 9
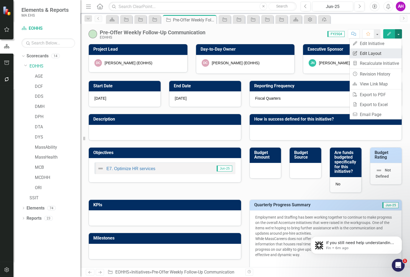
click at [374, 52] on link "Edit Report Edit Layout" at bounding box center [376, 54] width 52 height 10
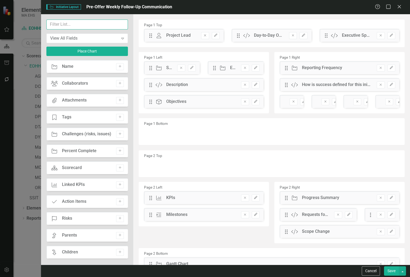
click at [88, 27] on input "text" at bounding box center [87, 25] width 82 height 10
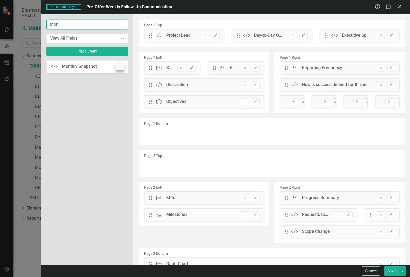
type input "mon"
click at [118, 65] on button "Add" at bounding box center [120, 66] width 8 height 7
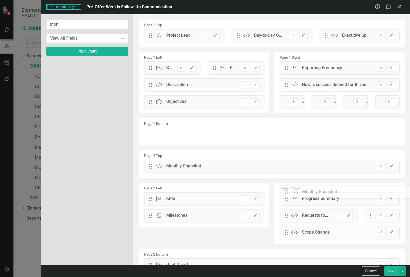
drag, startPoint x: 150, startPoint y: 35, endPoint x: 290, endPoint y: 192, distance: 210.2
drag, startPoint x: 149, startPoint y: 166, endPoint x: 276, endPoint y: 198, distance: 130.9
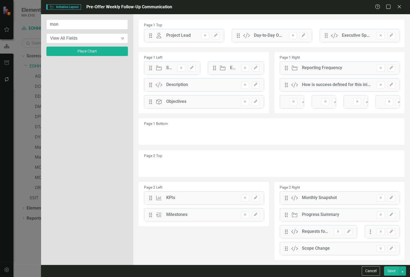
click at [394, 269] on button "Save" at bounding box center [391, 271] width 15 height 9
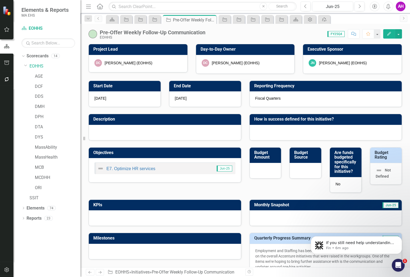
click at [98, 272] on icon "Next" at bounding box center [100, 272] width 5 height 3
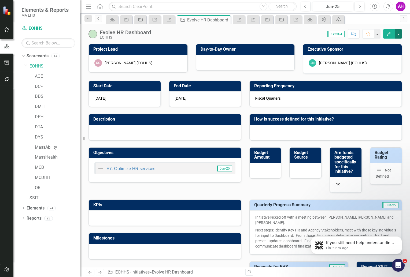
click at [398, 36] on button "button" at bounding box center [398, 33] width 7 height 9
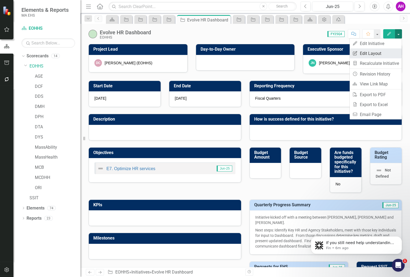
click at [371, 52] on link "Edit Report Edit Layout" at bounding box center [376, 54] width 52 height 10
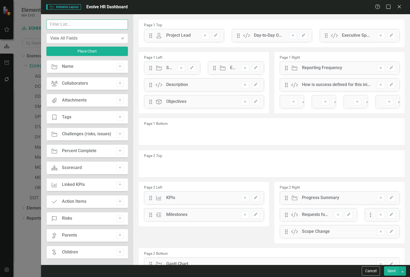
click at [61, 23] on input "text" at bounding box center [87, 25] width 82 height 10
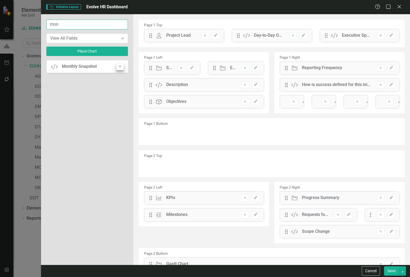
type input "mon"
click at [119, 65] on icon "button" at bounding box center [120, 66] width 3 height 3
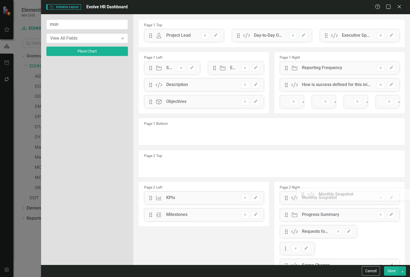
drag, startPoint x: 150, startPoint y: 34, endPoint x: 306, endPoint y: 193, distance: 223.1
click at [390, 271] on button "Save" at bounding box center [391, 271] width 15 height 9
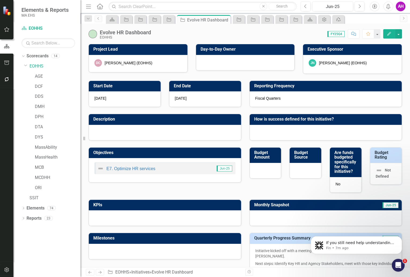
click at [100, 274] on icon at bounding box center [99, 273] width 3 height 3
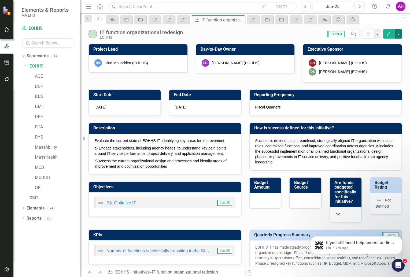
click at [400, 34] on button "button" at bounding box center [398, 33] width 7 height 9
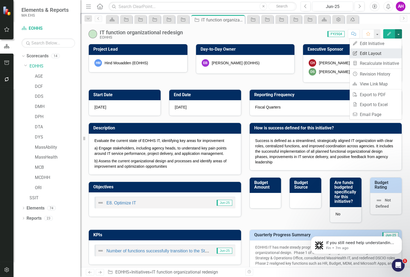
click at [371, 53] on link "Edit Report Edit Layout" at bounding box center [376, 54] width 52 height 10
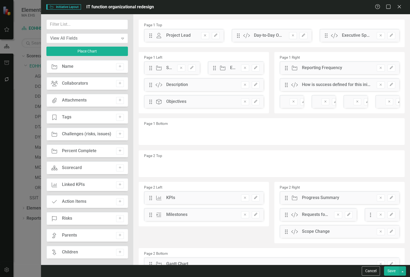
click at [68, 17] on div "View All Fields Expand Place Chart Initiative Name Add Collaborators Collaborat…" at bounding box center [87, 139] width 92 height 251
click at [57, 27] on input "text" at bounding box center [87, 25] width 82 height 10
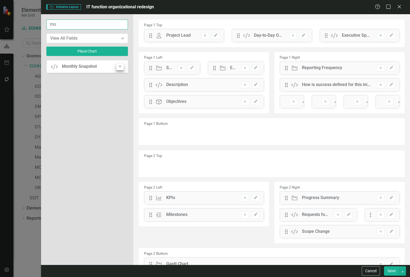
type input "mo"
click at [121, 66] on icon "Add" at bounding box center [120, 66] width 4 height 3
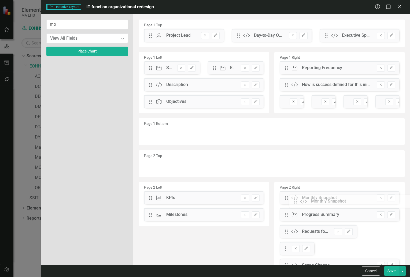
drag, startPoint x: 150, startPoint y: 34, endPoint x: 299, endPoint y: 200, distance: 223.1
click at [394, 273] on button "Save" at bounding box center [391, 271] width 15 height 9
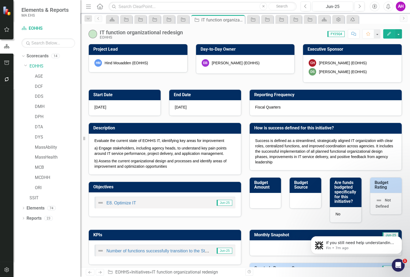
click at [100, 273] on icon "Next" at bounding box center [100, 272] width 5 height 3
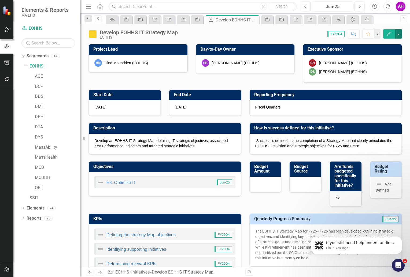
click at [402, 33] on button "button" at bounding box center [398, 33] width 7 height 9
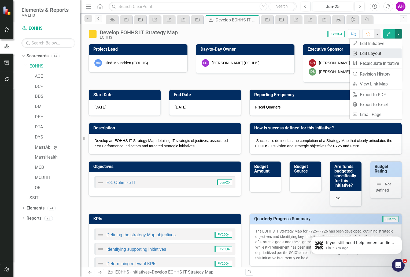
click at [373, 50] on link "Edit Report Edit Layout" at bounding box center [376, 54] width 52 height 10
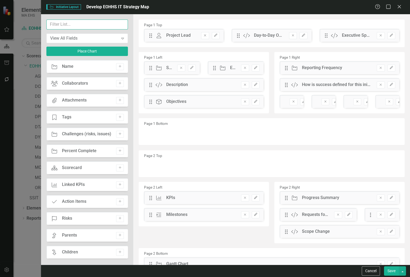
click at [61, 26] on input "text" at bounding box center [87, 25] width 82 height 10
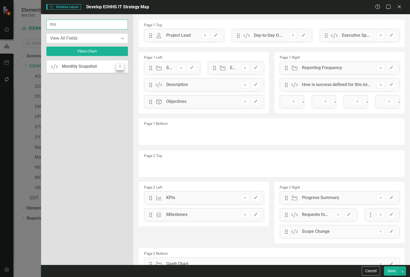
type input "mo"
click at [119, 67] on icon "Add" at bounding box center [120, 66] width 4 height 3
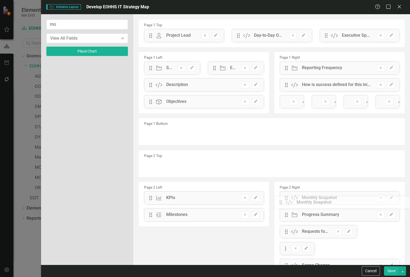
drag, startPoint x: 150, startPoint y: 36, endPoint x: 284, endPoint y: 203, distance: 214.5
click at [390, 272] on button "Save" at bounding box center [391, 271] width 15 height 9
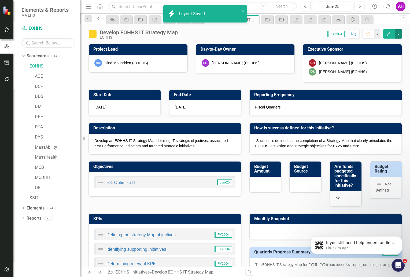
checkbox input "false"
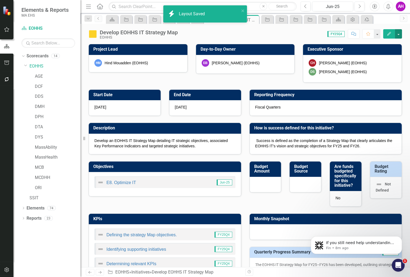
checkbox input "false"
checkbox input "true"
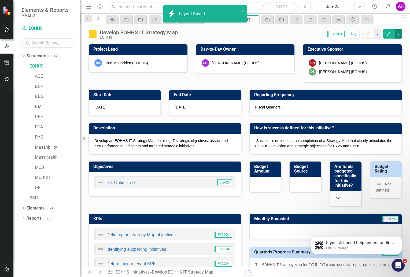
checkbox input "true"
click at [101, 273] on icon "Next" at bounding box center [100, 272] width 5 height 3
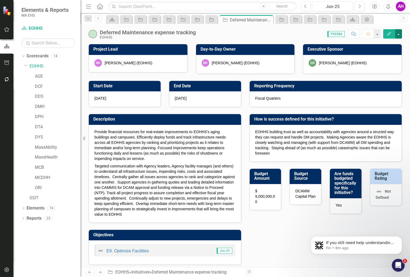
click at [401, 30] on button "button" at bounding box center [398, 33] width 7 height 9
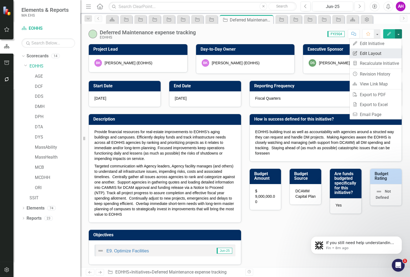
click at [369, 53] on link "Edit Report Edit Layout" at bounding box center [376, 54] width 52 height 10
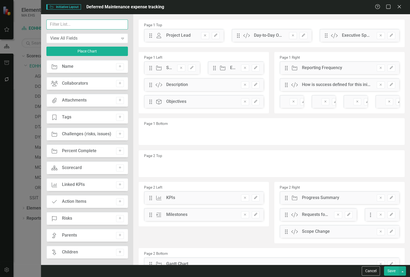
click at [79, 27] on input "text" at bounding box center [87, 25] width 82 height 10
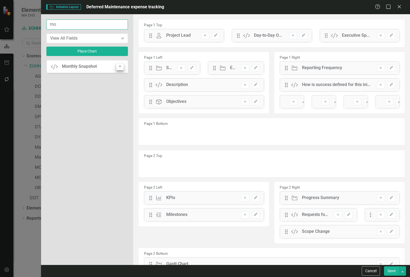
type input "mo"
click at [120, 67] on icon "Add" at bounding box center [120, 66] width 4 height 3
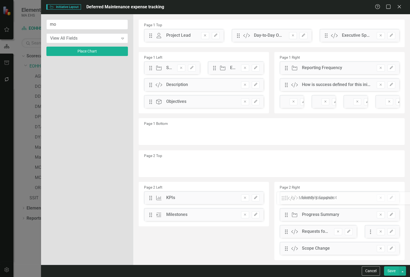
drag, startPoint x: 149, startPoint y: 36, endPoint x: 286, endPoint y: 199, distance: 212.6
click at [390, 273] on button "Save" at bounding box center [391, 271] width 15 height 9
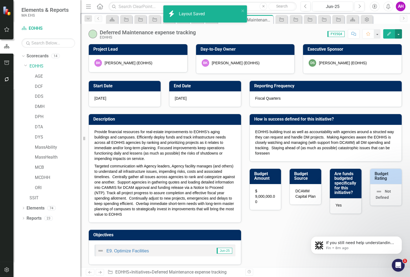
checkbox input "true"
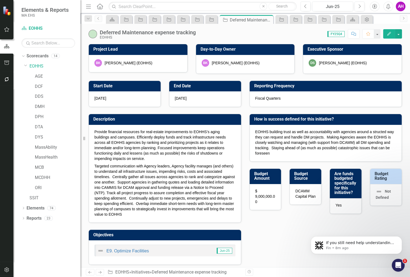
click at [100, 272] on icon "Next" at bounding box center [100, 272] width 5 height 3
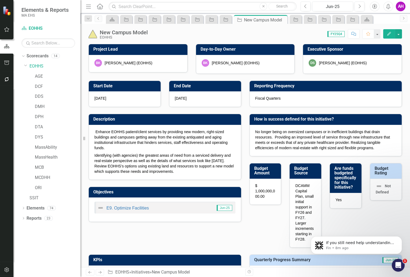
checkbox input "true"
click at [401, 34] on button "button" at bounding box center [398, 33] width 7 height 9
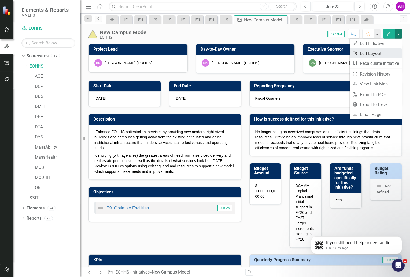
click at [374, 52] on link "Edit Report Edit Layout" at bounding box center [376, 54] width 52 height 10
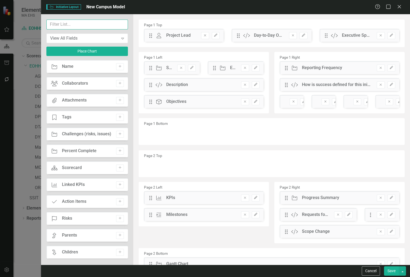
click at [68, 24] on input "text" at bounding box center [87, 25] width 82 height 10
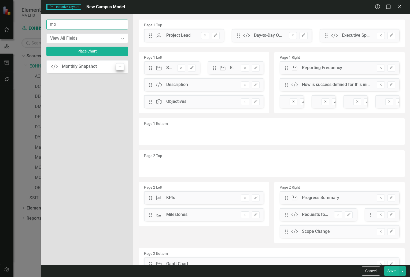
type input "mo"
click at [121, 67] on icon "Add" at bounding box center [120, 66] width 4 height 3
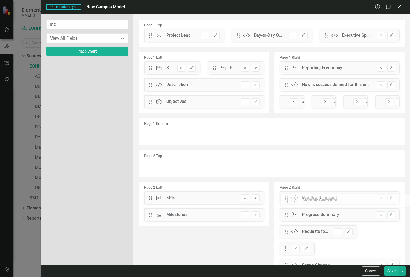
drag, startPoint x: 150, startPoint y: 35, endPoint x: 291, endPoint y: 200, distance: 216.6
click at [393, 274] on button "Save" at bounding box center [391, 271] width 15 height 9
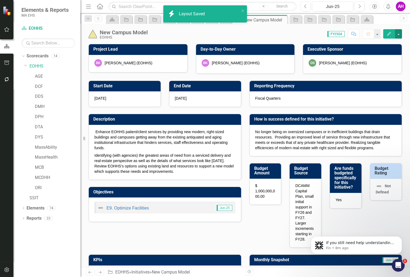
checkbox input "true"
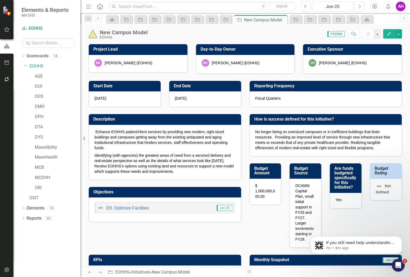
click at [100, 275] on link "Next" at bounding box center [100, 272] width 9 height 6
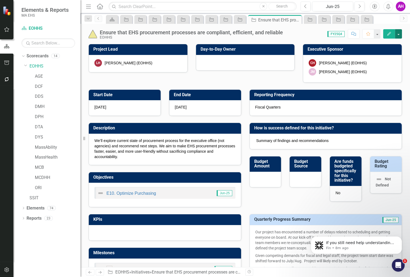
click at [399, 32] on button "button" at bounding box center [398, 33] width 7 height 9
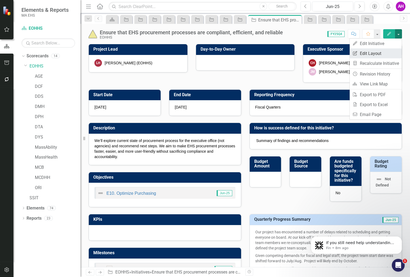
click at [365, 50] on link "Edit Report Edit Layout" at bounding box center [376, 54] width 52 height 10
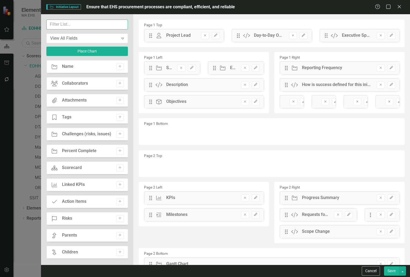
click at [62, 29] on input "text" at bounding box center [87, 25] width 82 height 10
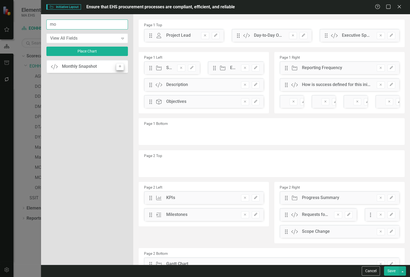
type input "mo"
click at [122, 68] on button "Add" at bounding box center [120, 66] width 8 height 7
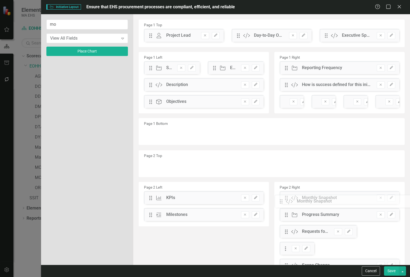
drag, startPoint x: 150, startPoint y: 37, endPoint x: 285, endPoint y: 203, distance: 213.8
click at [392, 272] on button "Save" at bounding box center [391, 271] width 15 height 9
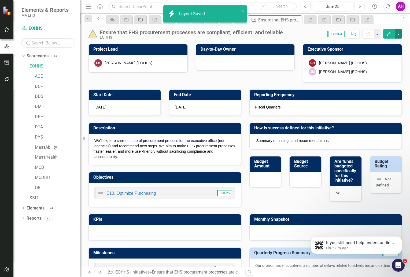
checkbox input "true"
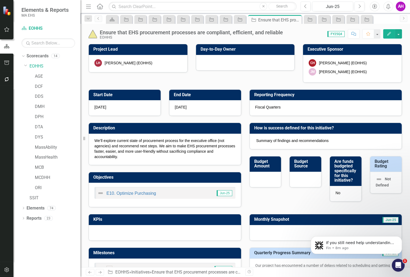
click at [101, 272] on icon "Next" at bounding box center [100, 272] width 5 height 3
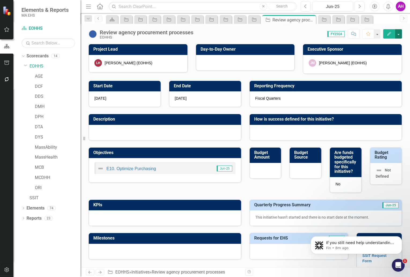
click at [400, 36] on button "button" at bounding box center [398, 33] width 7 height 9
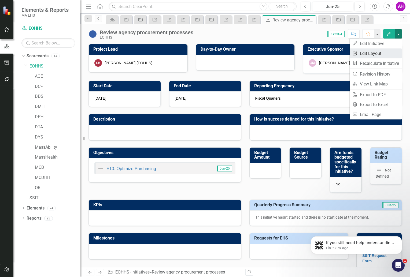
click at [371, 52] on link "Edit Report Edit Layout" at bounding box center [376, 54] width 52 height 10
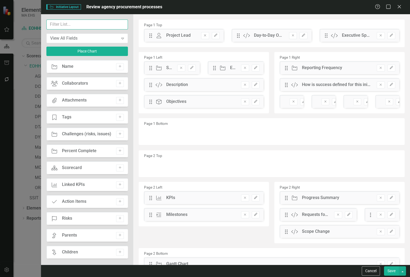
click at [91, 26] on input "text" at bounding box center [87, 25] width 82 height 10
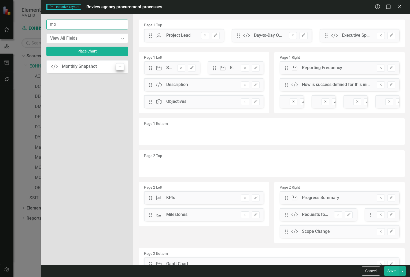
type input "mo"
click at [120, 64] on button "Add" at bounding box center [120, 66] width 8 height 7
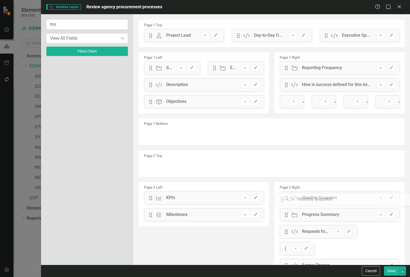
drag, startPoint x: 150, startPoint y: 36, endPoint x: 285, endPoint y: 200, distance: 212.9
click at [390, 271] on button "Save" at bounding box center [391, 271] width 15 height 9
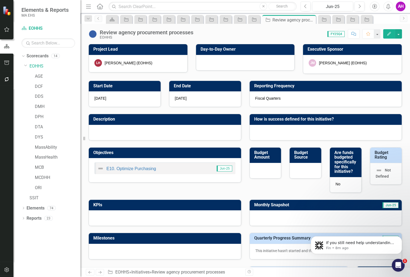
click at [98, 273] on icon "Next" at bounding box center [100, 272] width 5 height 3
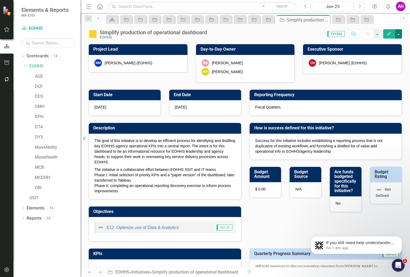
click at [399, 35] on button "button" at bounding box center [398, 33] width 7 height 9
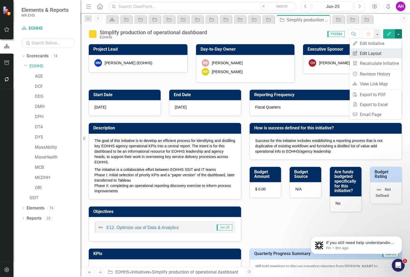
click at [373, 54] on link "Edit Report Edit Layout" at bounding box center [376, 54] width 52 height 10
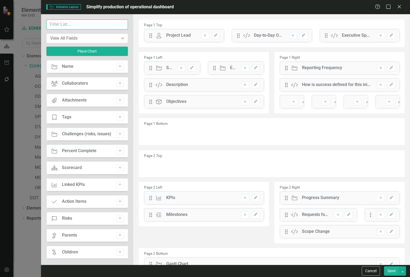
click at [75, 24] on input "text" at bounding box center [87, 25] width 82 height 10
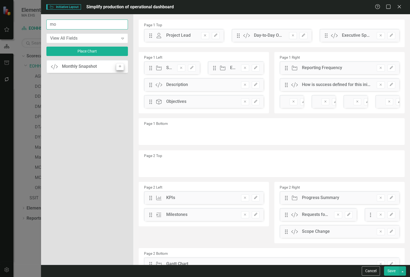
type input "mo"
click at [120, 67] on icon "Add" at bounding box center [120, 66] width 4 height 3
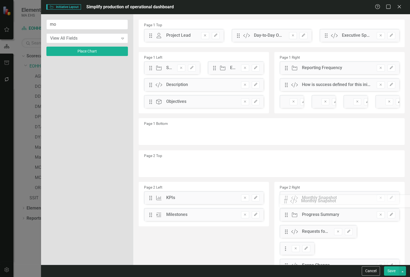
drag, startPoint x: 150, startPoint y: 35, endPoint x: 289, endPoint y: 201, distance: 216.4
click at [395, 274] on button "Save" at bounding box center [391, 271] width 15 height 9
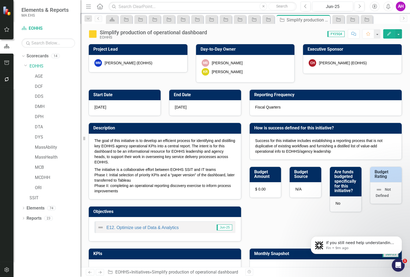
click at [100, 270] on link "Next" at bounding box center [100, 272] width 9 height 6
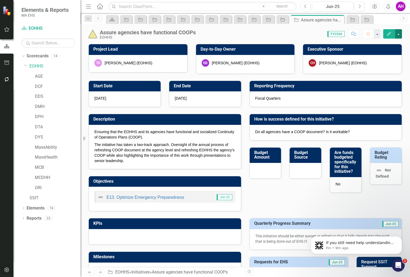
click at [397, 36] on button "button" at bounding box center [398, 33] width 7 height 9
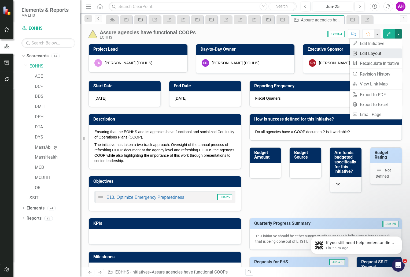
click at [367, 53] on link "Edit Report Edit Layout" at bounding box center [376, 54] width 52 height 10
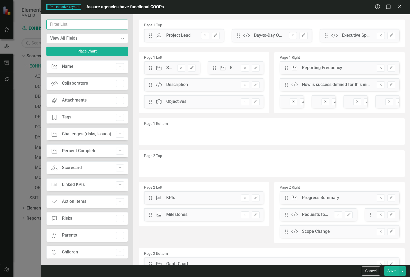
click at [59, 25] on input "text" at bounding box center [87, 25] width 82 height 10
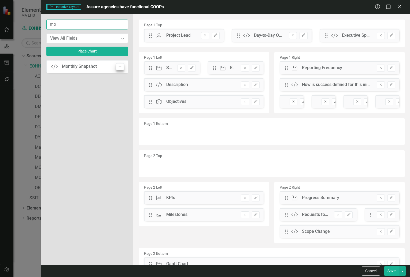
type input "mo"
click at [120, 66] on icon "Add" at bounding box center [120, 66] width 4 height 3
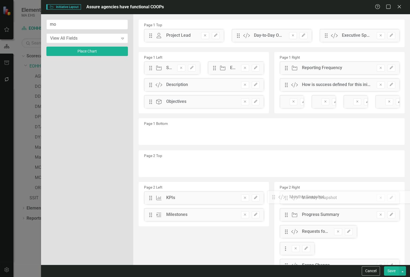
drag, startPoint x: 149, startPoint y: 35, endPoint x: 276, endPoint y: 197, distance: 205.8
click at [397, 271] on button "Save" at bounding box center [391, 271] width 15 height 9
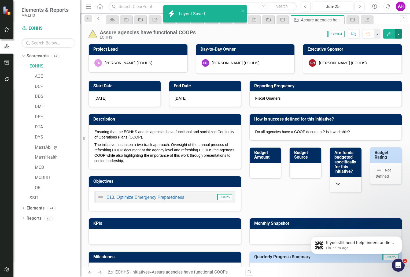
checkbox input "false"
checkbox input "true"
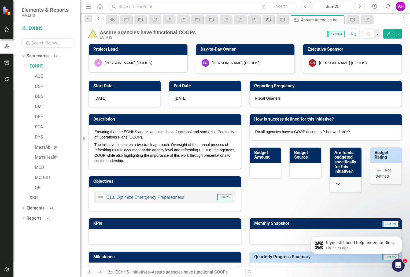
click at [100, 272] on icon "Next" at bounding box center [100, 272] width 5 height 3
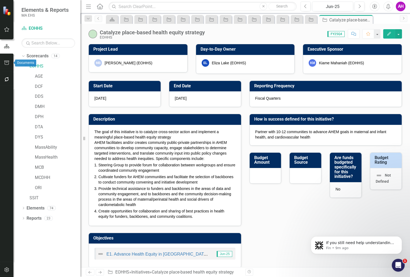
click at [5, 62] on icon "button" at bounding box center [7, 63] width 6 height 4
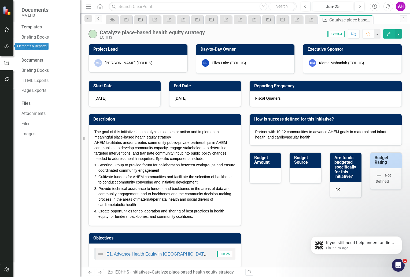
click at [6, 47] on icon "button" at bounding box center [7, 46] width 6 height 4
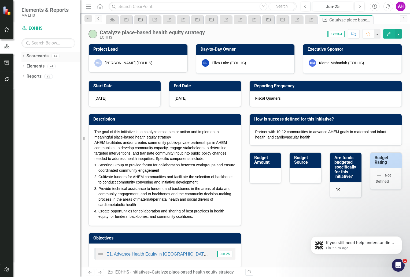
click at [24, 54] on div "Dropdown" at bounding box center [23, 56] width 4 height 5
click at [33, 65] on link "EOHHS" at bounding box center [55, 66] width 51 height 6
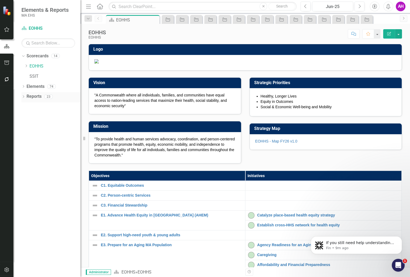
click at [32, 96] on link "Reports" at bounding box center [34, 97] width 15 height 6
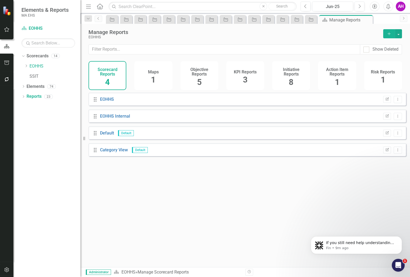
click at [284, 72] on h4 "Initiative Reports" at bounding box center [291, 71] width 31 height 9
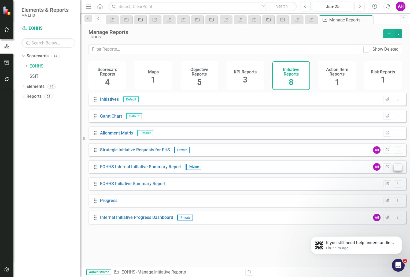
click at [396, 169] on icon "Dropdown Menu" at bounding box center [398, 166] width 5 height 3
click at [376, 182] on link "Edit Report Edit Report" at bounding box center [376, 179] width 44 height 10
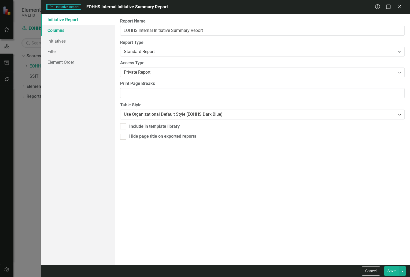
click at [55, 33] on link "Columns" at bounding box center [78, 30] width 74 height 11
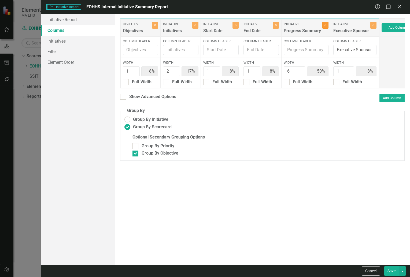
click at [323, 25] on button "Close" at bounding box center [326, 25] width 6 height 7
type input "17%"
type input "33%"
type input "17%"
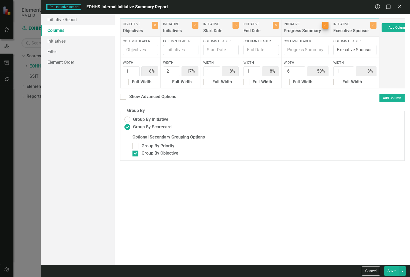
type input "17%"
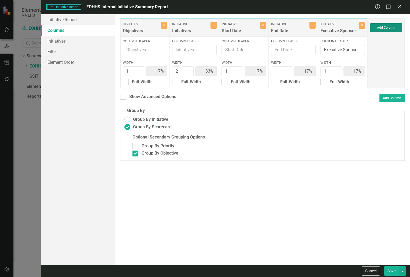
click at [392, 26] on button "Add Column" at bounding box center [386, 27] width 32 height 9
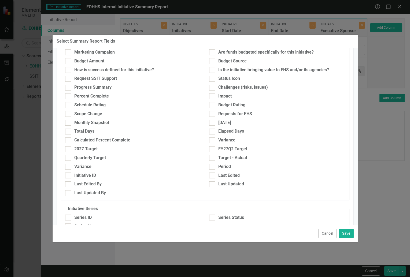
scroll to position [131, 0]
click at [71, 123] on div "Monthly Snapshot" at bounding box center [133, 124] width 136 height 6
click at [69, 123] on input "Monthly Snapshot" at bounding box center [66, 122] width 3 height 3
checkbox input "true"
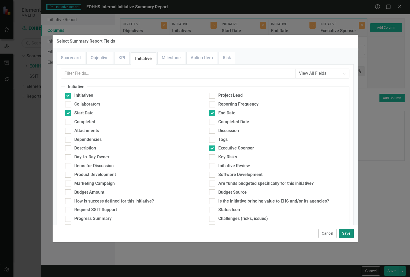
click at [350, 236] on button "Save" at bounding box center [346, 233] width 15 height 9
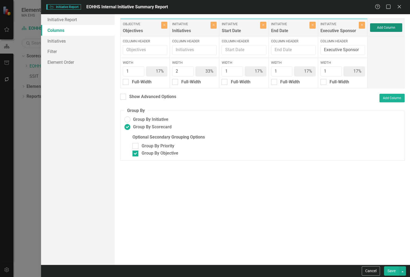
type input "14%"
type input "29%"
type input "14%"
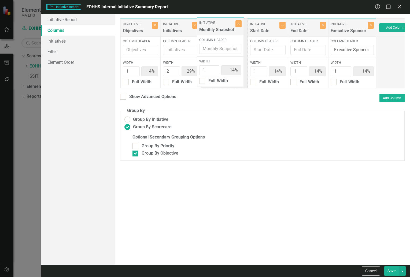
drag, startPoint x: 349, startPoint y: 24, endPoint x: 218, endPoint y: 23, distance: 131.8
click at [218, 23] on div "Objective Objectives Close Column Header Width 1 14% Full-Width Initiative Init…" at bounding box center [248, 53] width 257 height 70
click at [389, 270] on button "Save" at bounding box center [391, 271] width 15 height 9
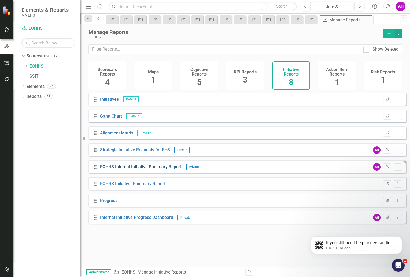
click at [159, 170] on link "EOHHS Internal Initiative Summary Report" at bounding box center [141, 166] width 82 height 5
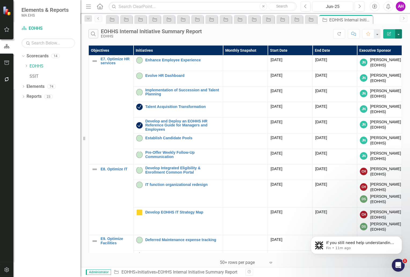
click at [400, 32] on button "button" at bounding box center [398, 33] width 7 height 9
click at [380, 54] on link "PDF Export to PDF" at bounding box center [381, 54] width 42 height 10
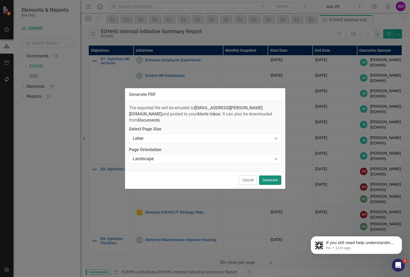
click at [272, 180] on button "Generate" at bounding box center [270, 180] width 22 height 9
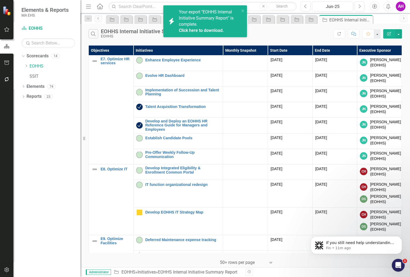
click at [214, 30] on link "Click here to download." at bounding box center [201, 30] width 45 height 5
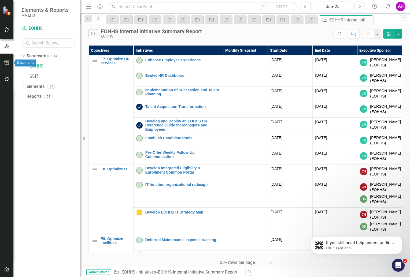
click at [9, 63] on icon "button" at bounding box center [7, 63] width 6 height 4
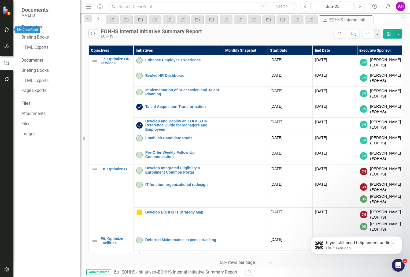
click at [4, 35] on button "button" at bounding box center [7, 29] width 12 height 11
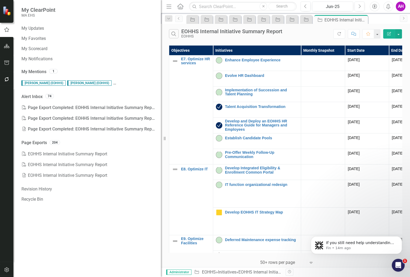
drag, startPoint x: 80, startPoint y: 34, endPoint x: 221, endPoint y: 46, distance: 140.9
click at [221, 46] on div "My ClearPoint MA EHS My Updates My Favorites My Scorecard My Notifications My M…" at bounding box center [205, 138] width 410 height 277
click at [36, 97] on link "Alert Inbox" at bounding box center [31, 97] width 21 height 6
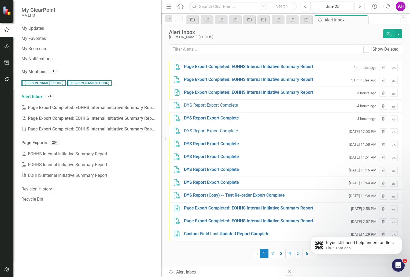
click at [394, 105] on icon "Download" at bounding box center [394, 106] width 4 height 3
